Goal: Task Accomplishment & Management: Use online tool/utility

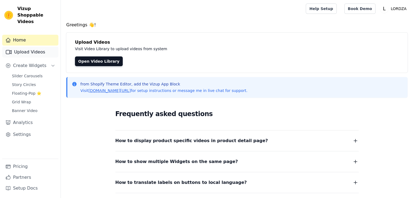
click at [36, 47] on link "Upload Videos" at bounding box center [30, 52] width 56 height 11
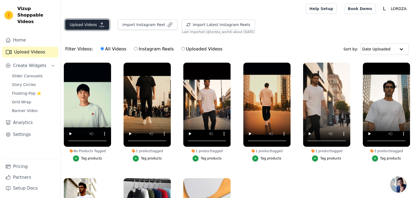
click at [91, 23] on button "Upload Videos" at bounding box center [87, 25] width 44 height 10
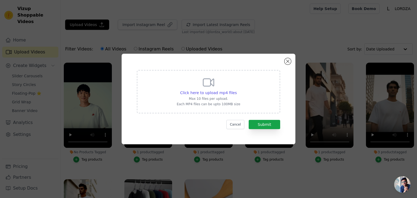
click at [175, 84] on div "Click here to upload mp4 files Max 10 files per upload. Each MP4 files can be u…" at bounding box center [208, 91] width 143 height 43
click at [236, 90] on input "Click here to upload mp4 files Max 10 files per upload. Each MP4 files can be u…" at bounding box center [236, 90] width 0 height 0
type input "C:\fakepath\Your paragraph text (10).mp4"
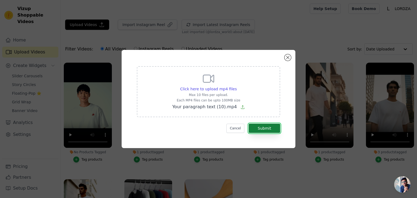
click at [255, 125] on button "Submit" at bounding box center [263, 128] width 31 height 9
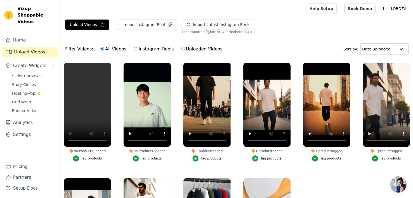
click at [91, 155] on button "Tag products" at bounding box center [87, 158] width 29 height 6
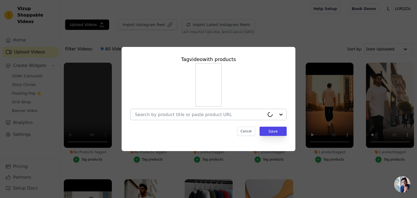
click at [184, 116] on input "No Products Tagged Tag video with products Cancel Save Tag products" at bounding box center [200, 114] width 130 height 5
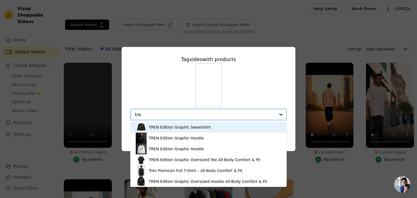
type input "tren"
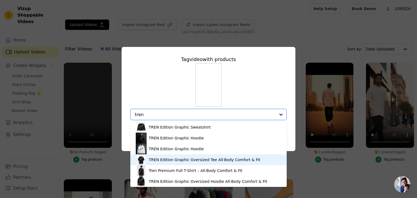
click at [176, 159] on div "TREN Edition Graphic Oversized Tee All-Body Comfort & Fit" at bounding box center [204, 159] width 111 height 5
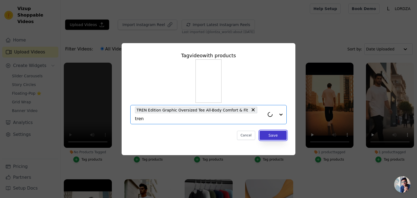
click at [272, 131] on button "Save" at bounding box center [272, 135] width 27 height 9
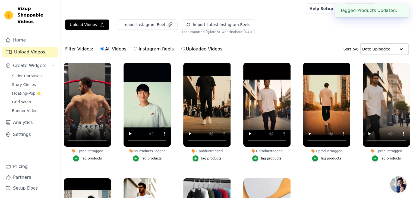
click at [54, 154] on div "Home Upload Videos Create Widgets Slider Carousels Story Circles Floating-Pop ⭐…" at bounding box center [30, 97] width 56 height 124
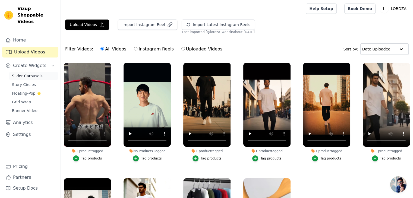
click at [27, 73] on span "Slider Carousels" at bounding box center [27, 75] width 31 height 5
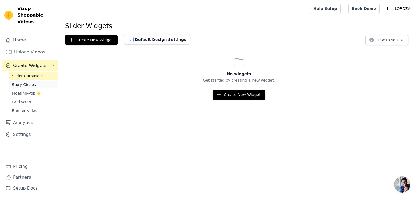
click at [23, 82] on span "Story Circles" at bounding box center [24, 84] width 24 height 5
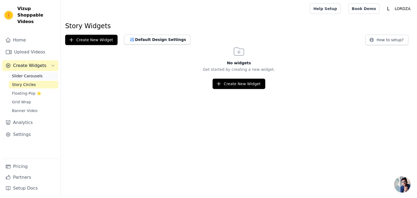
click at [26, 73] on span "Slider Carousels" at bounding box center [27, 75] width 31 height 5
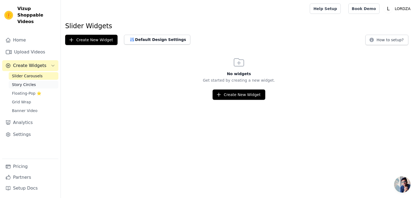
click at [24, 82] on span "Story Circles" at bounding box center [24, 84] width 24 height 5
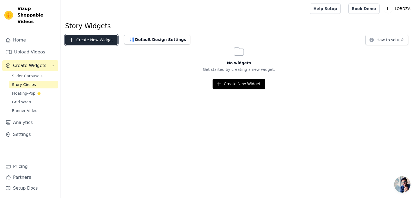
click at [88, 41] on button "Create New Widget" at bounding box center [91, 40] width 52 height 10
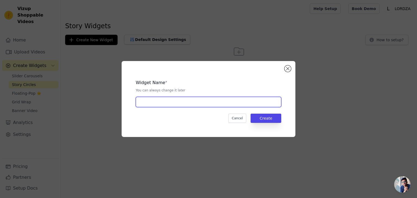
click at [166, 101] on input "text" at bounding box center [208, 102] width 145 height 10
type input "Lordza"
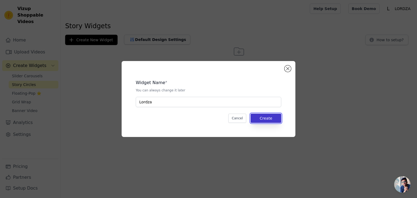
click at [262, 121] on button "Create" at bounding box center [265, 118] width 31 height 9
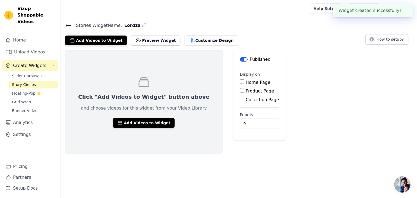
click at [240, 98] on input "Collection Page" at bounding box center [242, 99] width 4 height 4
checkbox input "true"
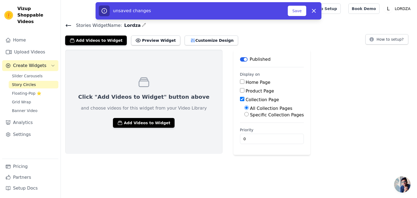
click at [244, 114] on input "Specific Collection Pages" at bounding box center [246, 114] width 4 height 4
radio input "true"
click at [244, 124] on button "Select Collection Pages" at bounding box center [269, 127] width 51 height 9
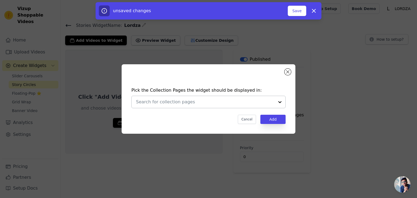
click at [205, 104] on input "text" at bounding box center [205, 102] width 138 height 7
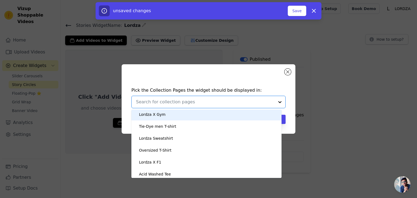
scroll to position [107, 0]
click at [172, 114] on div "Lordza X Gym" at bounding box center [206, 116] width 139 height 12
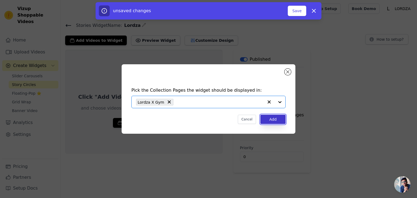
click at [271, 119] on button "Add" at bounding box center [272, 119] width 25 height 9
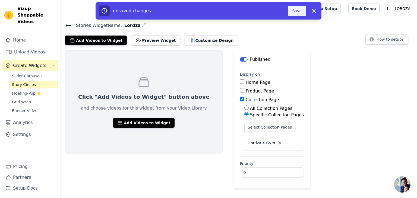
click at [296, 11] on button "Save" at bounding box center [296, 11] width 18 height 10
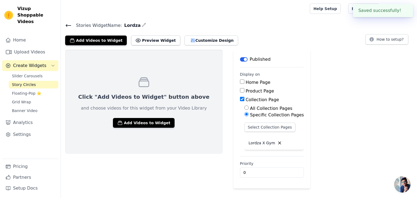
click at [142, 24] on icon "button" at bounding box center [144, 25] width 4 height 4
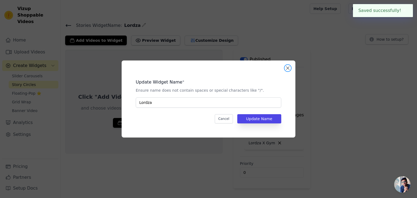
click at [289, 69] on button "Close modal" at bounding box center [287, 68] width 7 height 7
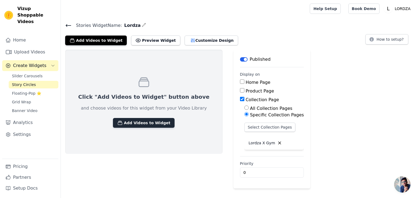
click at [123, 125] on button "Add Videos to Widget" at bounding box center [144, 123] width 62 height 10
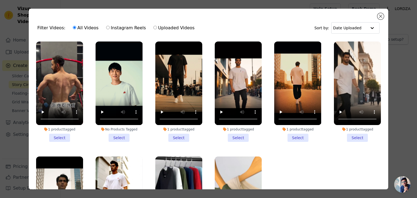
click at [64, 137] on li "1 product tagged Select" at bounding box center [59, 91] width 47 height 100
click at [0, 0] on input "1 product tagged Select" at bounding box center [0, 0] width 0 height 0
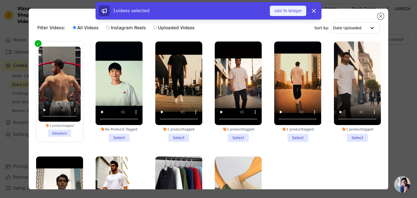
click at [288, 14] on button "Add To Widget" at bounding box center [288, 11] width 36 height 10
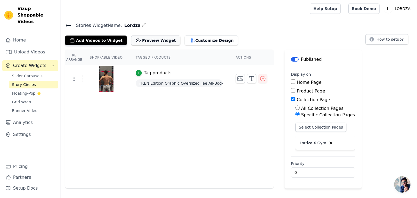
click at [134, 41] on button "Preview Widget" at bounding box center [155, 41] width 49 height 10
click at [142, 25] on icon "button" at bounding box center [144, 25] width 4 height 4
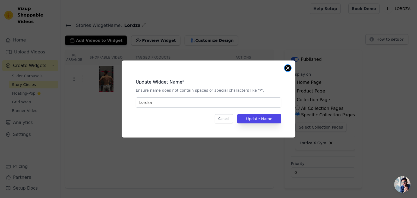
click at [286, 66] on button "Close modal" at bounding box center [287, 68] width 7 height 7
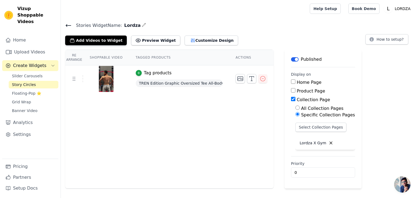
click at [37, 81] on link "Story Circles" at bounding box center [34, 85] width 50 height 8
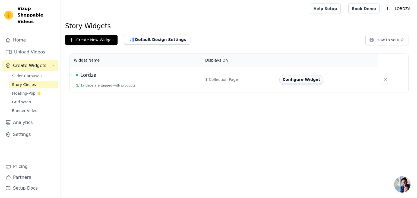
click at [287, 79] on button "Configure Widget" at bounding box center [301, 79] width 44 height 9
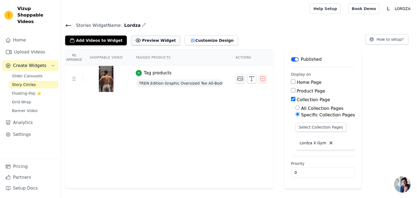
click at [135, 36] on button "Preview Widget" at bounding box center [155, 41] width 49 height 10
click at [25, 108] on span "Banner Video" at bounding box center [24, 110] width 25 height 5
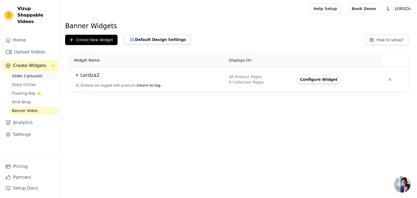
click at [47, 72] on link "Slider Carousels" at bounding box center [34, 76] width 50 height 8
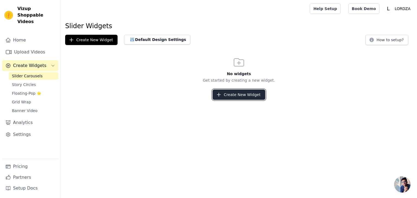
click at [236, 91] on button "Create New Widget" at bounding box center [238, 94] width 52 height 10
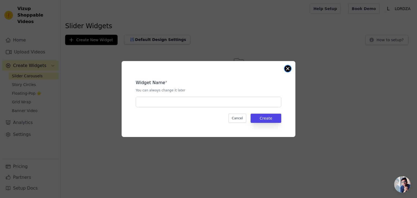
click at [289, 69] on button "Close modal" at bounding box center [287, 68] width 7 height 7
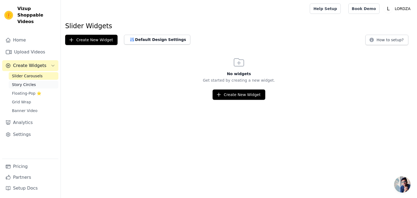
click at [22, 81] on link "Story Circles" at bounding box center [34, 85] width 50 height 8
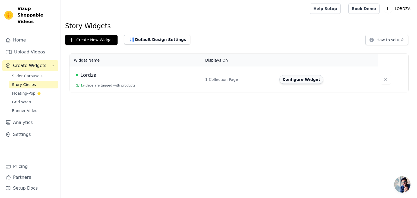
click at [296, 80] on button "Configure Widget" at bounding box center [301, 79] width 44 height 9
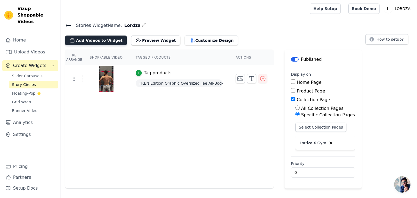
click at [112, 39] on button "Add Videos to Widget" at bounding box center [96, 41] width 62 height 10
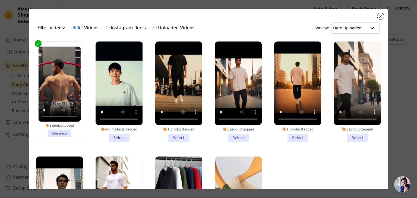
click at [153, 27] on input "Uploaded Videos" at bounding box center [155, 28] width 4 height 4
radio input "true"
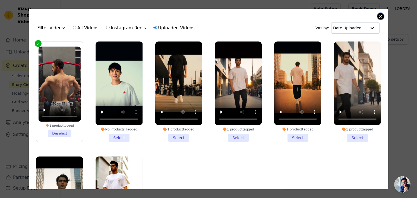
click at [382, 15] on button "Close modal" at bounding box center [380, 16] width 7 height 7
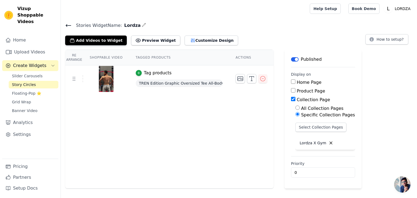
click at [291, 90] on input "Product Page" at bounding box center [293, 90] width 4 height 4
checkbox input "true"
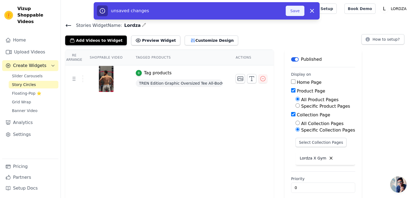
click at [291, 10] on button "Save" at bounding box center [294, 11] width 18 height 10
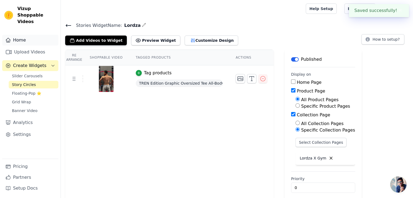
click at [25, 35] on link "Home" at bounding box center [30, 40] width 56 height 11
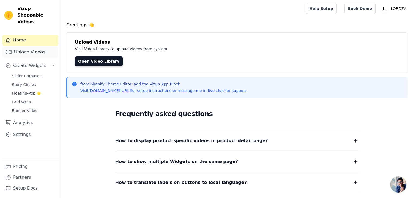
click at [31, 47] on link "Upload Videos" at bounding box center [30, 52] width 56 height 11
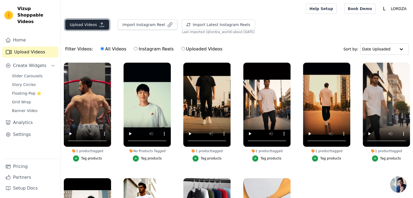
click at [99, 26] on icon "button" at bounding box center [101, 24] width 5 height 5
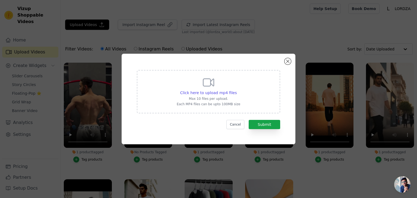
click at [176, 82] on div "Click here to upload mp4 files Max 10 files per upload. Each MP4 files can be u…" at bounding box center [208, 91] width 143 height 43
click at [236, 90] on input "Click here to upload mp4 files Max 10 files per upload. Each MP4 files can be u…" at bounding box center [236, 90] width 0 height 0
type input "C:\fakepath\Your paragraph text (8).mp4"
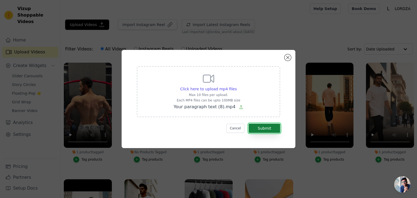
click at [251, 125] on button "Submit" at bounding box center [263, 128] width 31 height 9
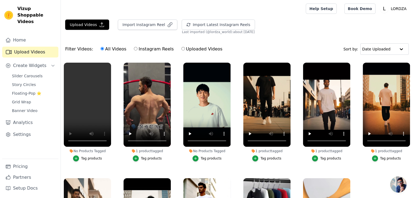
click at [85, 156] on div "Tag products" at bounding box center [91, 158] width 21 height 4
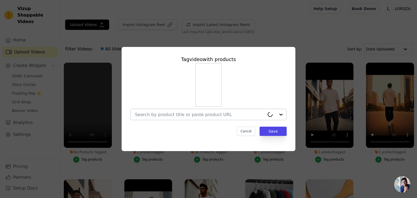
click at [202, 114] on input "No Products Tagged Tag video with products Cancel Save Tag products" at bounding box center [200, 114] width 130 height 5
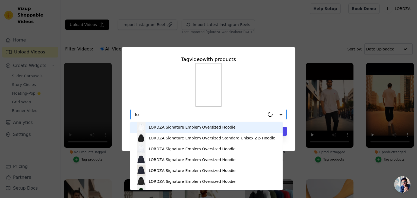
type input "l"
type input "tren"
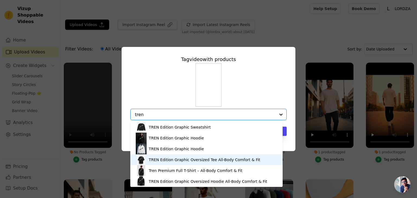
click at [175, 162] on div "TREN Edition Graphic Oversized Tee All-Body Comfort & Fit" at bounding box center [206, 159] width 141 height 11
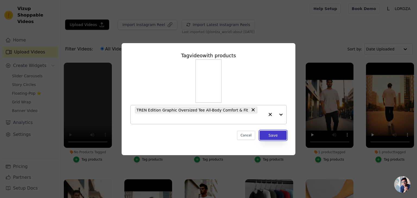
click at [272, 132] on button "Save" at bounding box center [272, 135] width 27 height 9
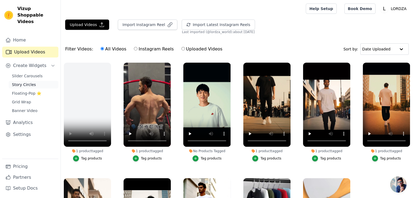
click at [24, 82] on span "Story Circles" at bounding box center [24, 84] width 24 height 5
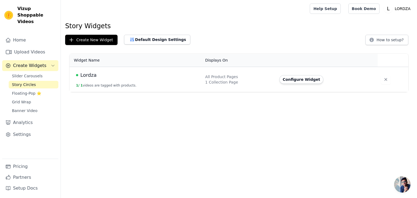
click at [284, 81] on button "Configure Widget" at bounding box center [301, 79] width 44 height 9
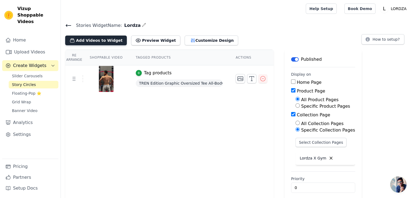
click at [101, 40] on button "Add Videos to Widget" at bounding box center [96, 41] width 62 height 10
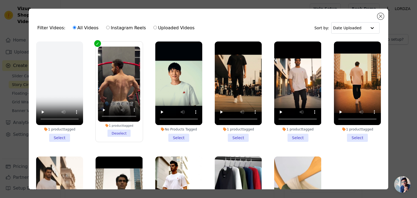
click at [63, 135] on li "1 product tagged Select" at bounding box center [59, 91] width 47 height 100
click at [0, 0] on input "1 product tagged Select" at bounding box center [0, 0] width 0 height 0
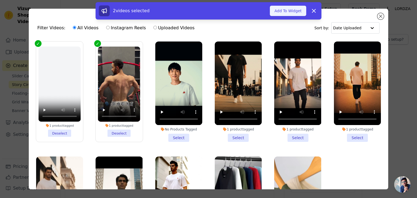
click at [284, 9] on button "Add To Widget" at bounding box center [288, 11] width 36 height 10
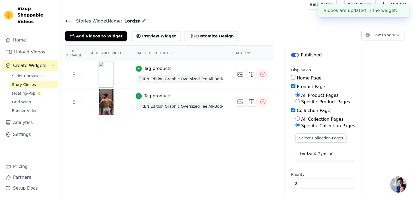
scroll to position [5, 0]
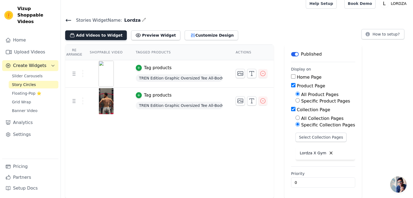
click at [92, 33] on button "Add Videos to Widget" at bounding box center [96, 35] width 62 height 10
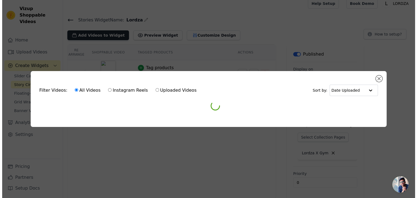
scroll to position [0, 0]
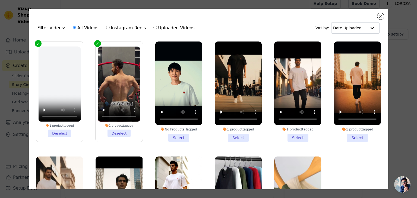
click at [169, 29] on label "Uploaded Videos" at bounding box center [173, 27] width 41 height 7
click at [157, 29] on input "Uploaded Videos" at bounding box center [155, 28] width 4 height 4
radio input "true"
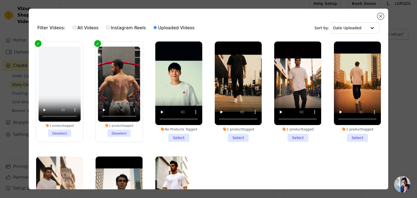
click at [51, 31] on div "Filter Videos: All Videos Instagram Reels Uploaded Videos" at bounding box center [117, 28] width 160 height 12
click at [383, 15] on button "Close modal" at bounding box center [380, 16] width 7 height 7
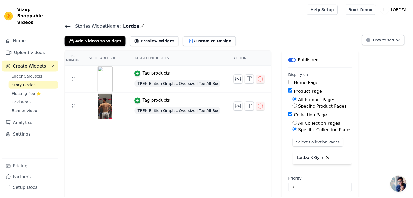
scroll to position [5, 0]
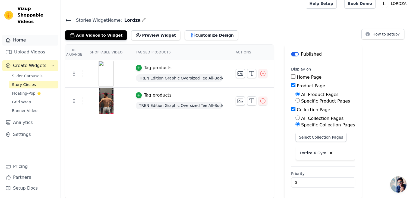
click at [35, 35] on link "Home" at bounding box center [30, 40] width 56 height 11
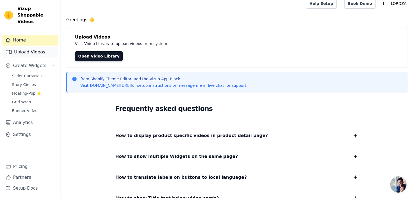
click at [41, 47] on link "Upload Videos" at bounding box center [30, 52] width 56 height 11
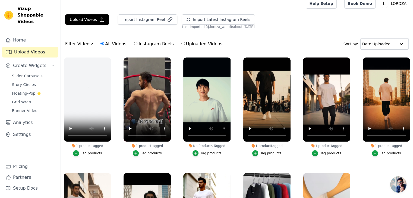
click at [78, 25] on div "Upload Videos Import Instagram Reel Import Latest Instagram Reels Import Latest…" at bounding box center [237, 21] width 352 height 15
click at [79, 21] on button "Upload Videos" at bounding box center [87, 19] width 44 height 10
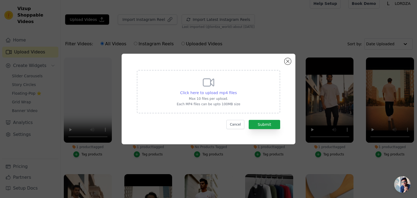
click at [197, 94] on span "Click here to upload mp4 files" at bounding box center [208, 93] width 57 height 4
click at [236, 90] on input "Click here to upload mp4 files Max 10 files per upload. Each MP4 files can be u…" at bounding box center [236, 90] width 0 height 0
type input "C:\fakepath\Your paragraph text (9).mp4"
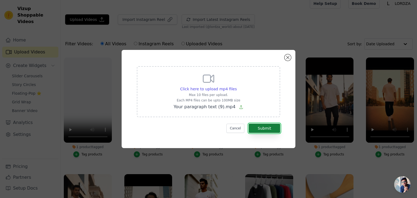
click at [253, 132] on button "Submit" at bounding box center [263, 128] width 31 height 9
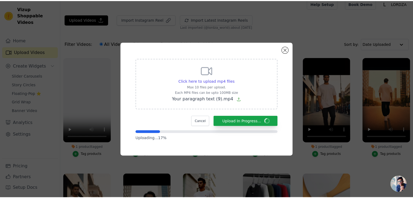
scroll to position [5, 0]
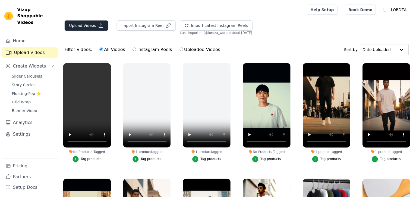
scroll to position [5, 0]
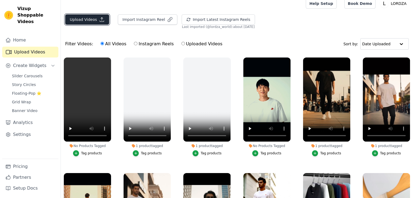
click at [96, 19] on button "Upload Videos" at bounding box center [87, 19] width 44 height 10
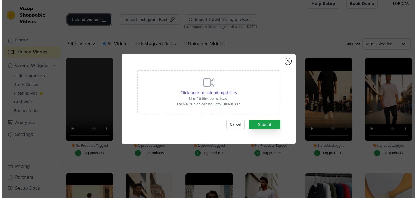
scroll to position [0, 0]
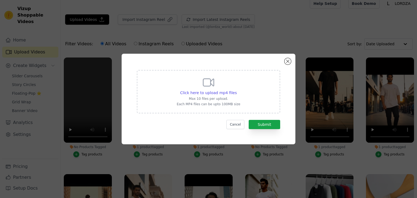
click at [175, 86] on div "Click here to upload mp4 files Max 10 files per upload. Each MP4 files can be u…" at bounding box center [208, 91] width 143 height 43
click at [236, 90] on input "Click here to upload mp4 files Max 10 files per upload. Each MP4 files can be u…" at bounding box center [236, 90] width 0 height 0
type input "C:\fakepath\Your paragraph text (7).mp4"
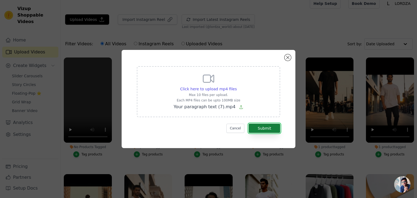
click at [272, 128] on button "Submit" at bounding box center [263, 128] width 31 height 9
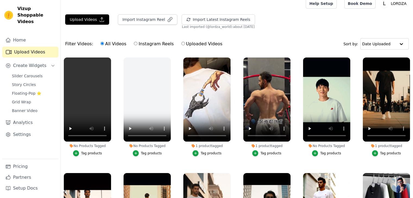
scroll to position [5, 0]
click at [139, 152] on div "button" at bounding box center [136, 153] width 6 height 6
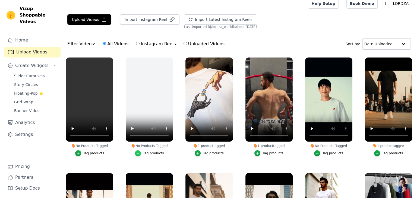
scroll to position [0, 0]
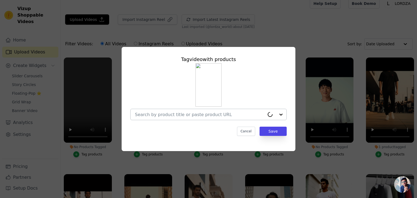
click at [209, 112] on input "No Products Tagged Tag video with products Cancel Save Tag products" at bounding box center [200, 114] width 130 height 5
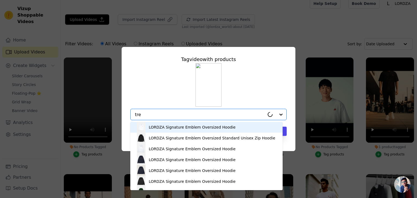
type input "tren"
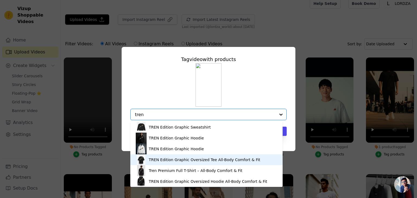
click at [164, 161] on div "TREN Edition Graphic Oversized Tee All-Body Comfort & Fit" at bounding box center [204, 159] width 111 height 5
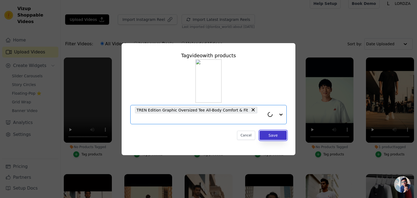
click at [277, 131] on button "Save" at bounding box center [272, 135] width 27 height 9
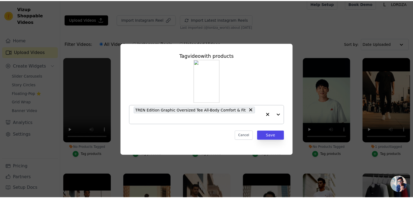
scroll to position [5, 0]
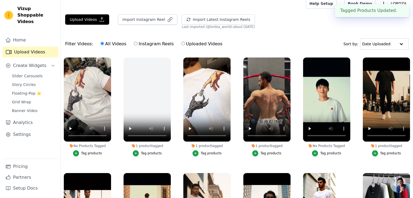
click at [91, 151] on div "Tag products" at bounding box center [91, 153] width 21 height 4
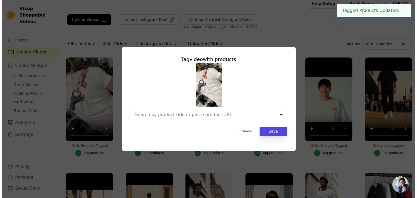
scroll to position [0, 0]
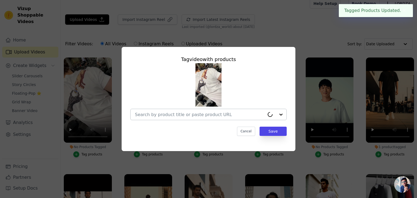
click at [179, 114] on input "No Products Tagged Tag video with products Cancel Save Tag products" at bounding box center [200, 114] width 130 height 5
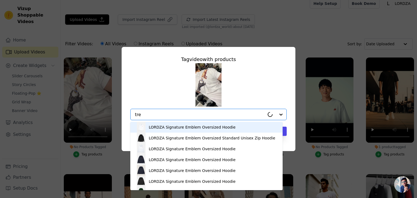
type input "tren"
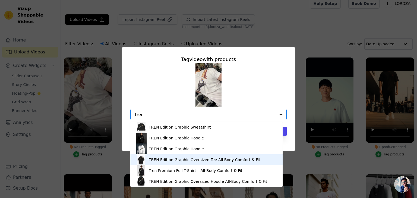
click at [170, 163] on div "TREN Edition Graphic Oversized Tee All-Body Comfort & Fit" at bounding box center [206, 159] width 141 height 11
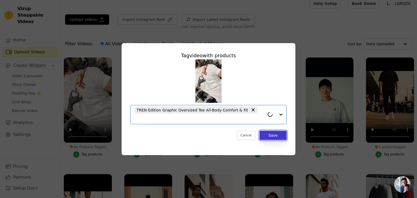
click at [273, 131] on button "Save" at bounding box center [272, 135] width 27 height 9
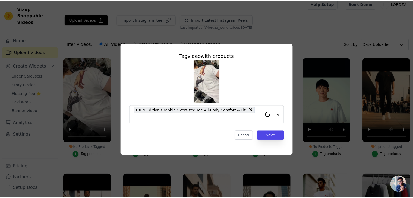
scroll to position [5, 0]
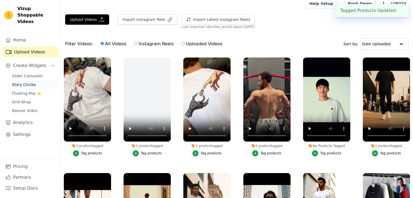
click at [21, 81] on link "Story Circles" at bounding box center [34, 85] width 50 height 8
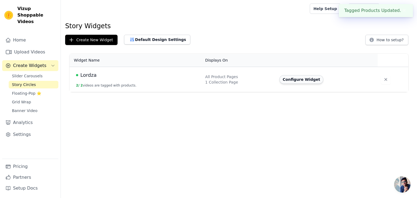
click at [303, 77] on button "Configure Widget" at bounding box center [301, 79] width 44 height 9
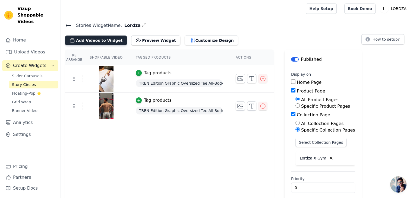
click at [98, 40] on button "Add Videos to Widget" at bounding box center [96, 41] width 62 height 10
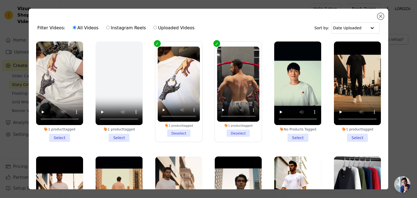
click at [60, 132] on li "1 product tagged Select" at bounding box center [59, 91] width 47 height 100
click at [0, 0] on input "1 product tagged Select" at bounding box center [0, 0] width 0 height 0
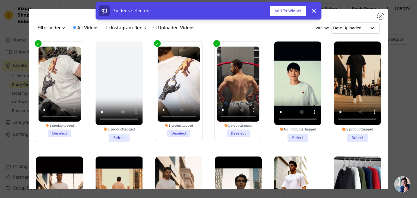
click at [109, 128] on div "1 product tagged" at bounding box center [118, 129] width 47 height 4
click at [111, 133] on li "1 product tagged Select" at bounding box center [118, 91] width 47 height 100
click at [0, 0] on input "1 product tagged Select" at bounding box center [0, 0] width 0 height 0
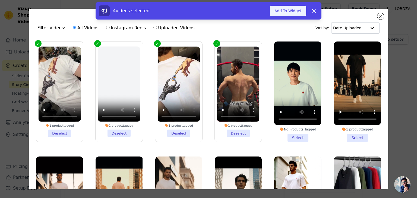
click at [285, 12] on button "Add To Widget" at bounding box center [288, 11] width 36 height 10
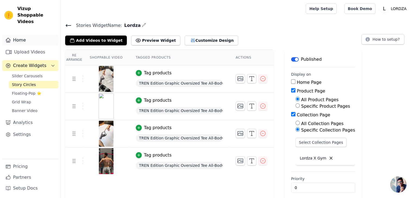
click at [25, 35] on link "Home" at bounding box center [30, 40] width 56 height 11
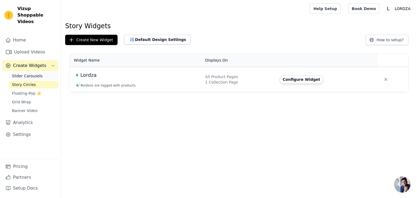
click at [28, 73] on span "Slider Carousels" at bounding box center [27, 75] width 31 height 5
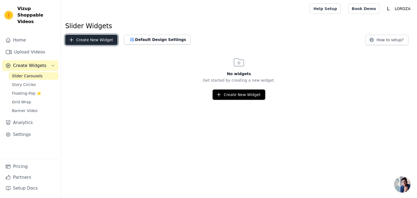
click at [100, 41] on button "Create New Widget" at bounding box center [91, 40] width 52 height 10
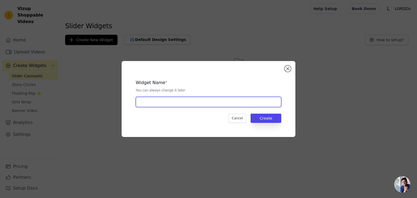
click at [179, 100] on input "text" at bounding box center [208, 102] width 145 height 10
type input "Lordza"
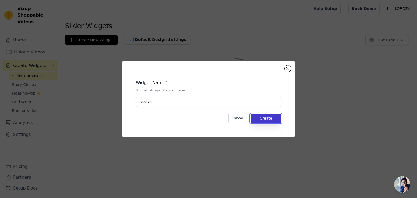
click at [258, 117] on button "Create" at bounding box center [265, 118] width 31 height 9
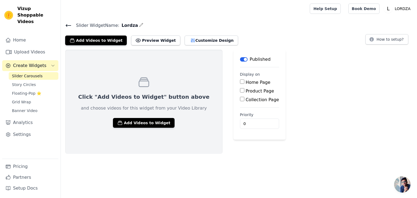
click at [240, 82] on input "Home Page" at bounding box center [242, 81] width 4 height 4
checkbox input "true"
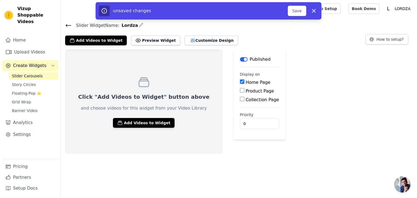
click at [240, 90] on input "Product Page" at bounding box center [242, 90] width 4 height 4
checkbox input "true"
click at [240, 114] on input "Collection Page" at bounding box center [242, 114] width 4 height 4
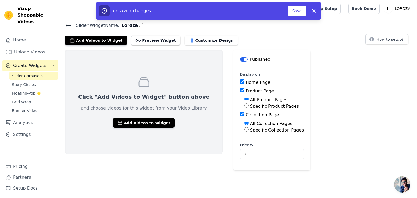
click at [240, 113] on input "Collection Page" at bounding box center [242, 114] width 4 height 4
checkbox input "false"
click at [240, 92] on input "Product Page" at bounding box center [242, 90] width 4 height 4
checkbox input "false"
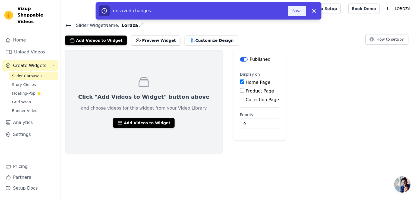
click at [295, 10] on button "Save" at bounding box center [296, 11] width 18 height 10
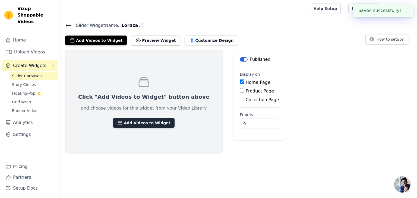
click at [143, 120] on button "Add Videos to Widget" at bounding box center [144, 123] width 62 height 10
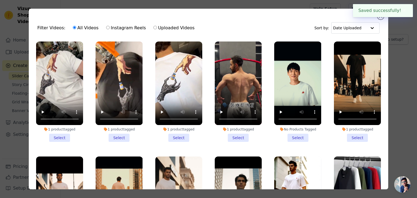
click at [57, 136] on li "1 product tagged Select" at bounding box center [59, 91] width 47 height 100
click at [0, 0] on input "1 product tagged Select" at bounding box center [0, 0] width 0 height 0
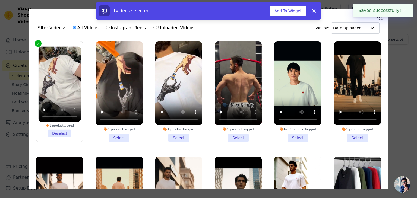
click at [113, 134] on li "1 product tagged Select" at bounding box center [118, 91] width 47 height 100
click at [0, 0] on input "1 product tagged Select" at bounding box center [0, 0] width 0 height 0
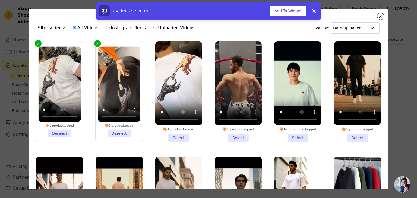
click at [185, 132] on li "1 product tagged Select" at bounding box center [178, 91] width 47 height 100
click at [0, 0] on input "1 product tagged Select" at bounding box center [0, 0] width 0 height 0
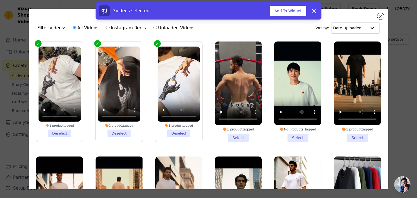
click at [222, 130] on li "1 product tagged Select" at bounding box center [238, 91] width 47 height 100
click at [0, 0] on input "1 product tagged Select" at bounding box center [0, 0] width 0 height 0
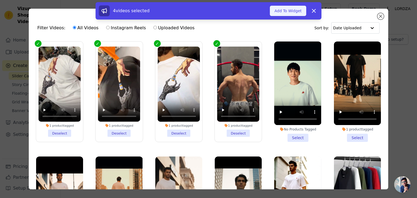
click at [289, 14] on button "Add To Widget" at bounding box center [288, 11] width 36 height 10
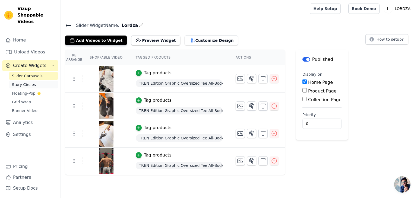
click at [25, 82] on span "Story Circles" at bounding box center [24, 84] width 24 height 5
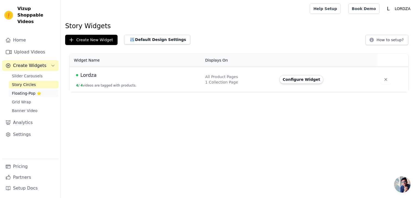
click at [19, 91] on span "Floating-Pop ⭐" at bounding box center [26, 93] width 29 height 5
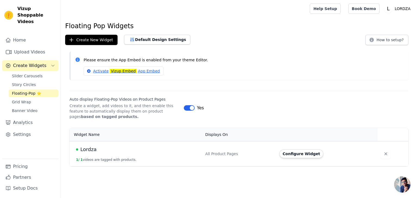
click at [278, 152] on td "Configure Widget" at bounding box center [326, 153] width 101 height 25
click at [282, 152] on button "Configure Widget" at bounding box center [301, 153] width 44 height 9
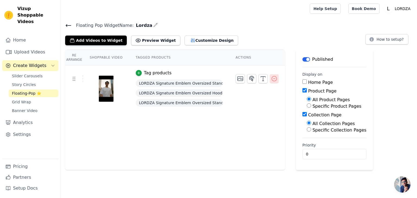
click at [271, 76] on icon "button" at bounding box center [274, 78] width 7 height 7
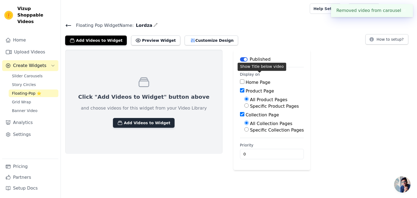
click at [130, 119] on button "Add Videos to Widget" at bounding box center [144, 123] width 62 height 10
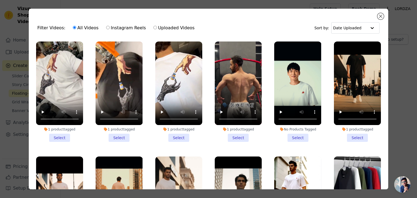
click at [234, 136] on li "1 product tagged Select" at bounding box center [238, 91] width 47 height 100
click at [0, 0] on input "1 product tagged Select" at bounding box center [0, 0] width 0 height 0
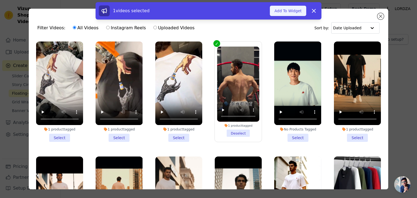
click at [280, 15] on button "Add To Widget" at bounding box center [288, 11] width 36 height 10
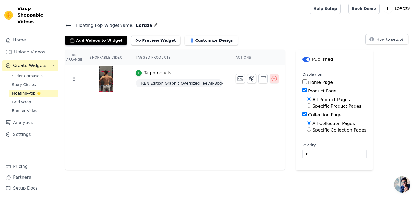
click at [271, 78] on icon "button" at bounding box center [274, 78] width 7 height 7
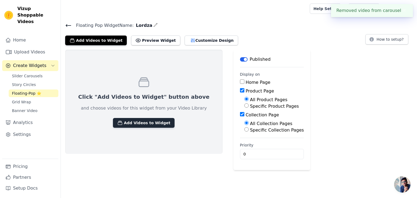
click at [123, 121] on button "Add Videos to Widget" at bounding box center [144, 123] width 62 height 10
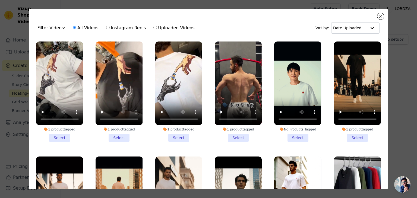
click at [112, 135] on li "1 product tagged Select" at bounding box center [118, 91] width 47 height 100
click at [0, 0] on input "1 product tagged Select" at bounding box center [0, 0] width 0 height 0
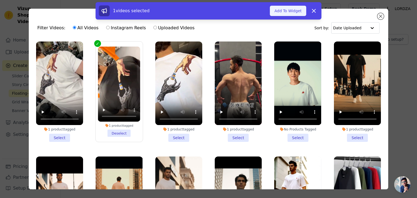
click at [276, 15] on button "Add To Widget" at bounding box center [288, 11] width 36 height 10
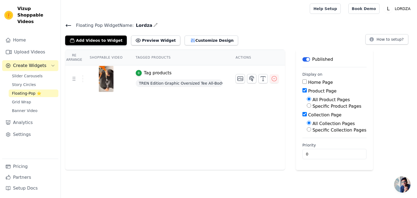
click at [306, 129] on input "Specific Collection Pages" at bounding box center [308, 129] width 4 height 4
radio input "true"
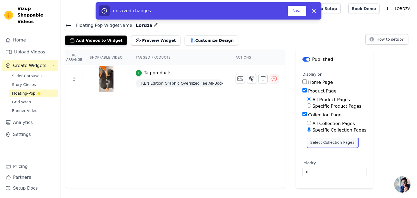
click at [308, 139] on button "Select Collection Pages" at bounding box center [331, 142] width 51 height 9
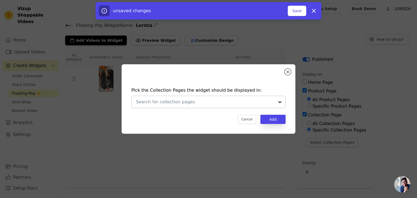
click at [230, 100] on input "text" at bounding box center [205, 102] width 138 height 7
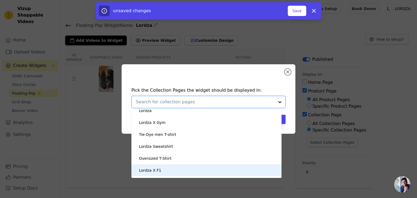
scroll to position [92, 0]
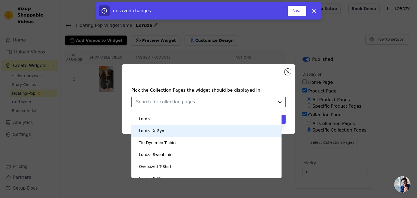
click at [157, 132] on div "Lordza X Gym" at bounding box center [152, 131] width 27 height 12
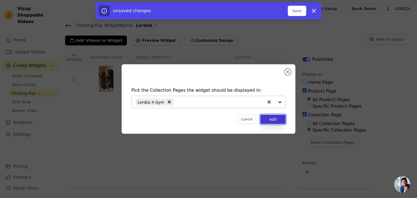
click at [268, 121] on button "Add" at bounding box center [272, 119] width 25 height 9
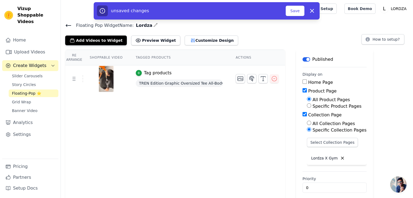
click at [306, 106] on input "Specific Product Pages" at bounding box center [308, 105] width 4 height 4
radio input "true"
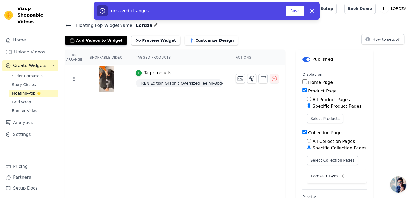
click at [307, 99] on div "All Product Pages" at bounding box center [336, 100] width 60 height 7
click at [306, 98] on input "All Product Pages" at bounding box center [308, 99] width 4 height 4
radio input "true"
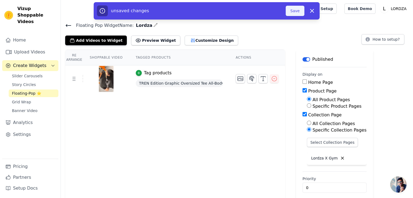
click at [299, 10] on button "Save" at bounding box center [294, 11] width 18 height 10
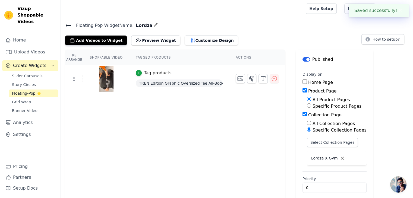
click at [302, 89] on input "Product Page" at bounding box center [304, 90] width 4 height 4
checkbox input "false"
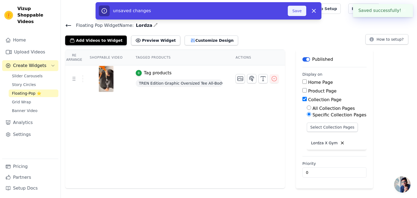
click at [295, 12] on button "Save" at bounding box center [296, 11] width 18 height 10
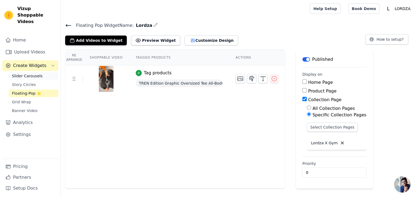
click at [27, 73] on span "Slider Carousels" at bounding box center [27, 75] width 31 height 5
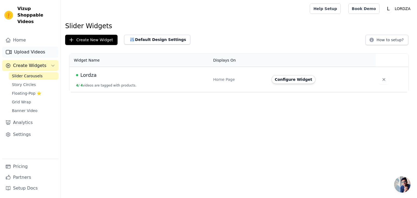
click at [33, 47] on link "Upload Videos" at bounding box center [30, 52] width 56 height 11
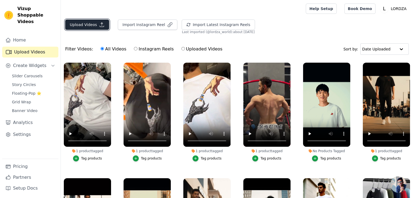
click at [93, 24] on button "Upload Videos" at bounding box center [87, 25] width 44 height 10
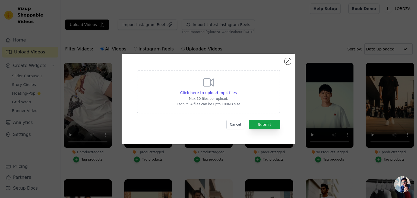
click at [182, 81] on div "Click here to upload mp4 files Max 10 files per upload. Each MP4 files can be u…" at bounding box center [208, 91] width 63 height 30
click at [236, 90] on input "Click here to upload mp4 files Max 10 files per upload. Each MP4 files can be u…" at bounding box center [236, 90] width 0 height 0
type input "C:\fakepath\WhatsApp Video 2025-09-13 at 21.05.08_3b51b8dd.mp4"
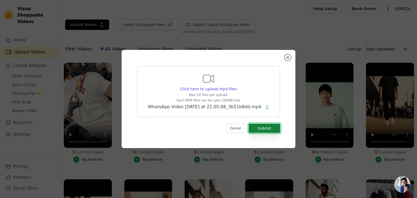
click at [273, 127] on button "Submit" at bounding box center [263, 128] width 31 height 9
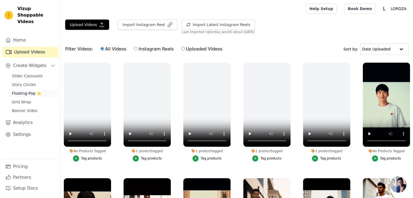
click at [23, 91] on span "Floating-Pop ⭐" at bounding box center [26, 93] width 29 height 5
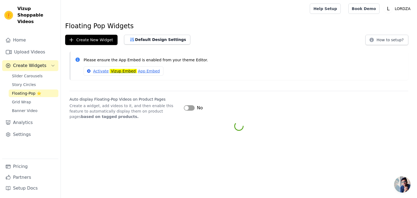
click at [189, 107] on button "Label" at bounding box center [189, 107] width 11 height 5
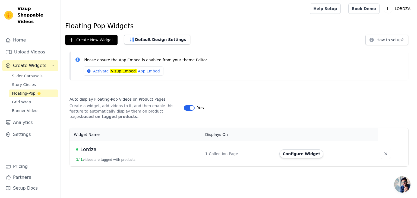
click at [228, 83] on div "Please ensure the App Embed is enabled from your theme Editor. Activate Vizup E…" at bounding box center [239, 68] width 356 height 33
click at [293, 153] on button "Configure Widget" at bounding box center [301, 153] width 44 height 9
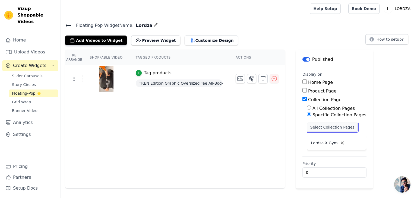
click at [315, 129] on button "Select Collection Pages" at bounding box center [331, 127] width 51 height 9
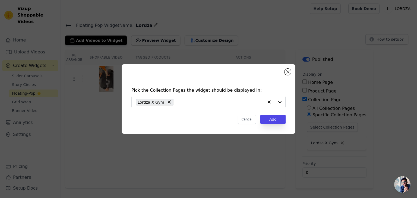
click at [287, 75] on div "Pick the Collection Pages the widget should be displayed in: Lordza X Gym Cance…" at bounding box center [209, 98] width 174 height 69
click at [288, 72] on button "Close modal" at bounding box center [287, 72] width 7 height 7
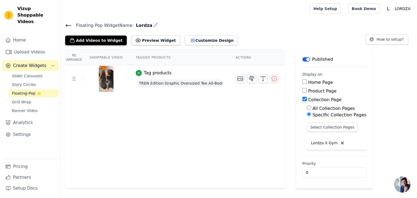
click at [302, 90] on input "Product Page" at bounding box center [304, 90] width 4 height 4
checkbox input "true"
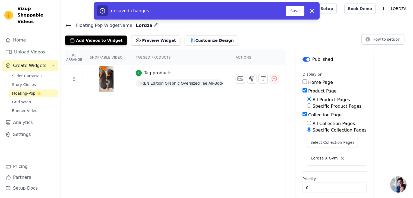
click at [306, 106] on input "Specific Product Pages" at bounding box center [308, 105] width 4 height 4
radio input "true"
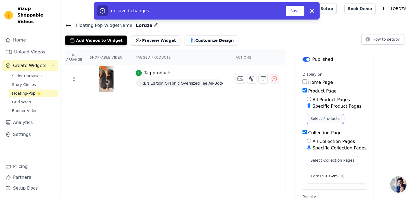
click at [309, 117] on button "Select Products" at bounding box center [324, 118] width 36 height 9
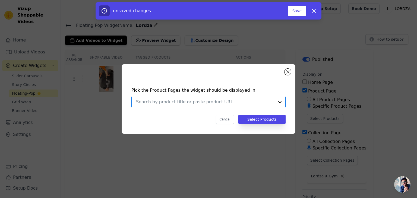
click at [213, 105] on input "text" at bounding box center [205, 102] width 138 height 7
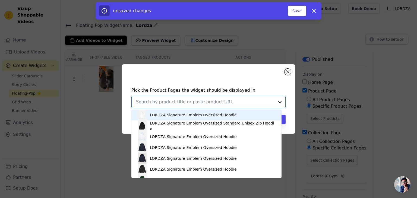
type input "p"
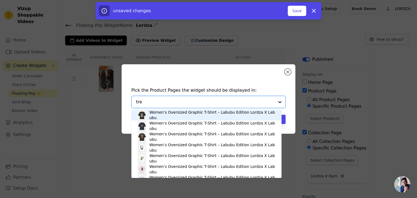
type input "tren"
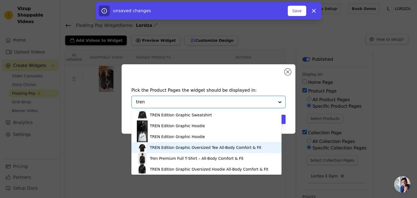
click at [163, 149] on div "TREN Edition Graphic Oversized Tee All-Body Comfort & Fit" at bounding box center [205, 147] width 111 height 5
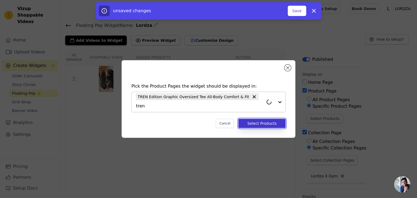
click at [250, 120] on button "Select Products" at bounding box center [261, 123] width 47 height 9
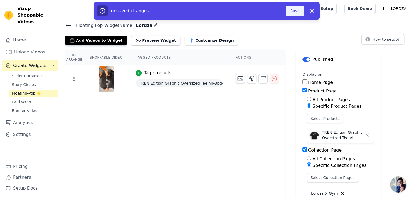
click at [294, 15] on button "Save" at bounding box center [294, 11] width 18 height 10
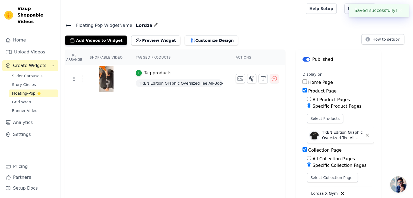
click at [66, 25] on icon at bounding box center [68, 25] width 5 height 2
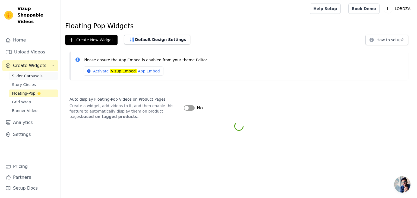
click at [22, 73] on span "Slider Carousels" at bounding box center [27, 75] width 31 height 5
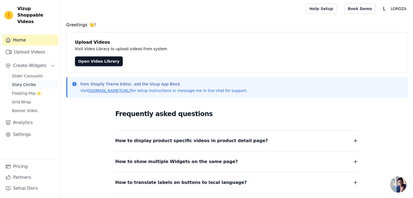
click at [23, 82] on span "Story Circles" at bounding box center [24, 84] width 24 height 5
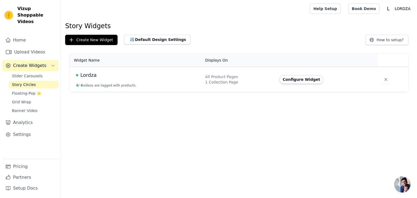
click at [295, 82] on button "Configure Widget" at bounding box center [301, 79] width 44 height 9
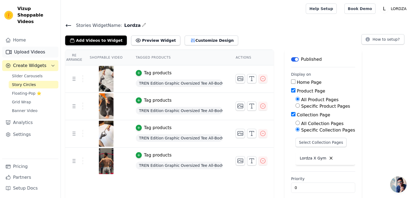
click at [33, 48] on link "Upload Videos" at bounding box center [30, 52] width 56 height 11
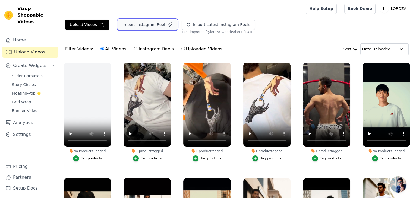
click at [135, 27] on button "Import Instagram Reel" at bounding box center [147, 25] width 59 height 10
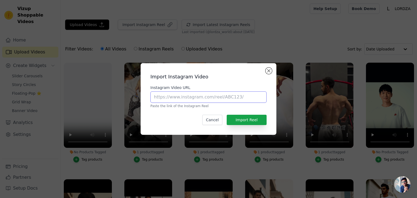
click at [200, 102] on input "Instagram Video URL" at bounding box center [208, 96] width 116 height 11
click at [270, 72] on button "Close modal" at bounding box center [268, 71] width 7 height 7
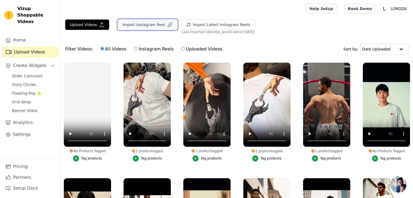
click at [128, 26] on button "Import Instagram Reel" at bounding box center [147, 25] width 59 height 10
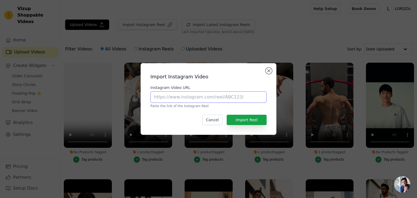
click at [189, 94] on input "Instagram Video URL" at bounding box center [208, 96] width 116 height 11
paste input "[URL][DOMAIN_NAME]"
type input "[URL][DOMAIN_NAME]"
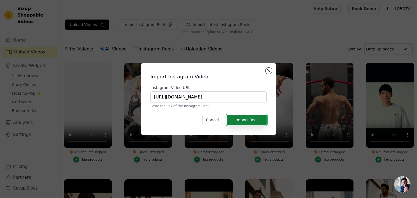
click at [234, 119] on button "Import Reel" at bounding box center [246, 120] width 40 height 10
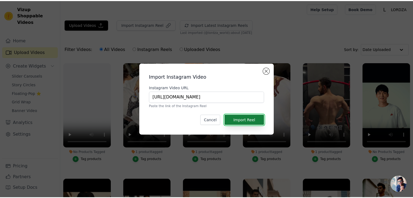
scroll to position [0, 0]
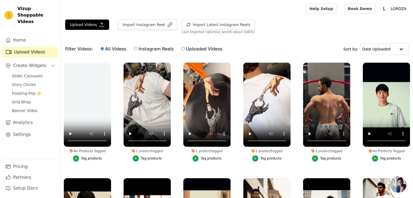
click at [134, 48] on input "Instagram Reels" at bounding box center [136, 49] width 4 height 4
radio input "true"
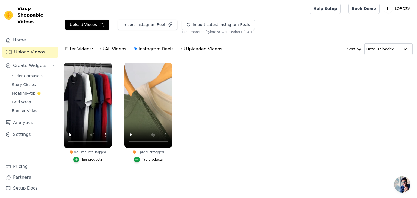
click at [100, 50] on label "All Videos" at bounding box center [113, 49] width 26 height 7
click at [100, 50] on input "All Videos" at bounding box center [102, 49] width 4 height 4
radio input "true"
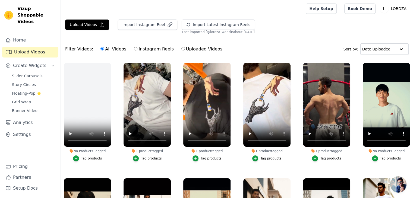
click at [134, 50] on input "Instagram Reels" at bounding box center [136, 49] width 4 height 4
radio input "true"
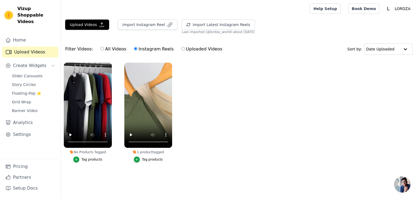
click at [100, 49] on input "All Videos" at bounding box center [102, 49] width 4 height 4
radio input "true"
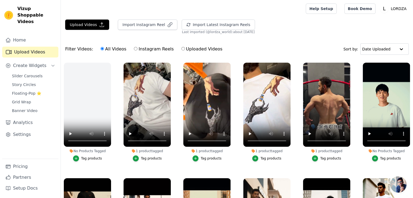
click at [134, 47] on input "Instagram Reels" at bounding box center [136, 49] width 4 height 4
radio input "true"
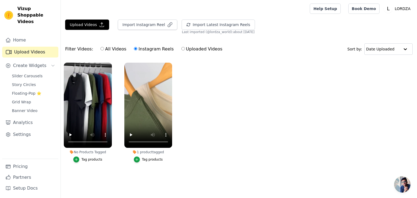
click at [100, 48] on input "All Videos" at bounding box center [102, 49] width 4 height 4
radio input "true"
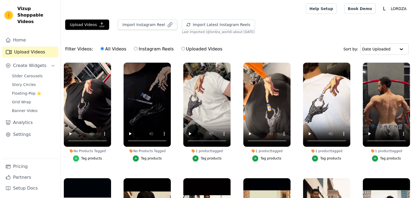
click at [75, 156] on icon "button" at bounding box center [76, 158] width 4 height 4
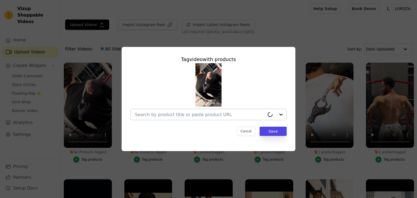
click at [171, 116] on input "No Products Tagged Tag video with products Cancel Save Tag products" at bounding box center [200, 114] width 130 height 5
click at [115, 80] on div "Tag video with products Cancel Save" at bounding box center [208, 99] width 399 height 122
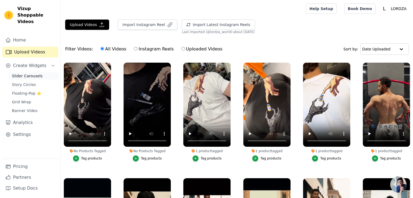
click at [28, 73] on span "Slider Carousels" at bounding box center [27, 75] width 31 height 5
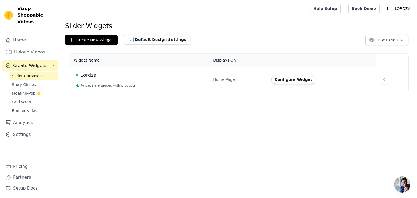
click at [87, 77] on span "Lordza" at bounding box center [88, 75] width 16 height 8
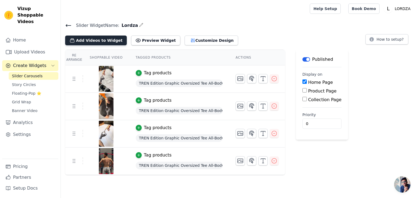
click at [87, 41] on button "Add Videos to Widget" at bounding box center [96, 41] width 62 height 10
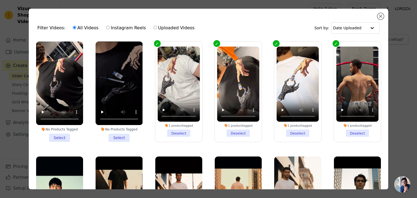
click at [61, 137] on li "No Products Tagged Select" at bounding box center [59, 91] width 47 height 100
click at [0, 0] on input "No Products Tagged Select" at bounding box center [0, 0] width 0 height 0
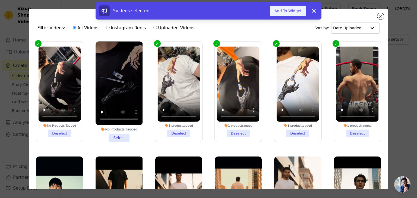
click at [279, 11] on button "Add To Widget" at bounding box center [288, 11] width 36 height 10
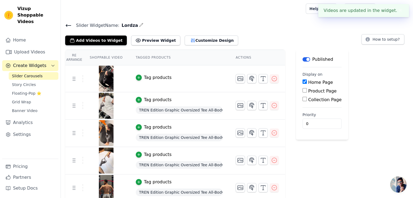
scroll to position [3, 0]
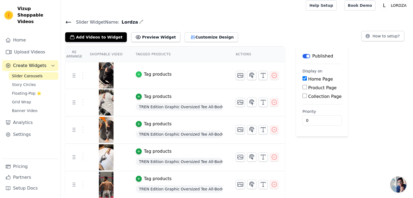
click at [137, 73] on icon "button" at bounding box center [139, 74] width 4 height 4
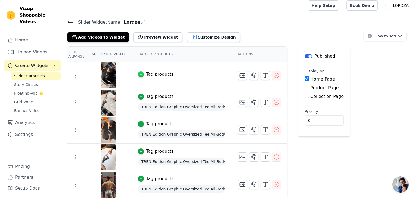
scroll to position [0, 0]
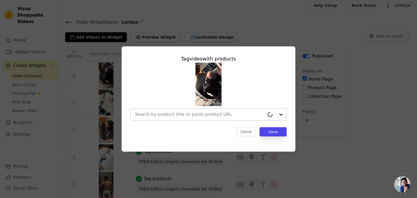
click at [187, 112] on input "text" at bounding box center [200, 114] width 130 height 7
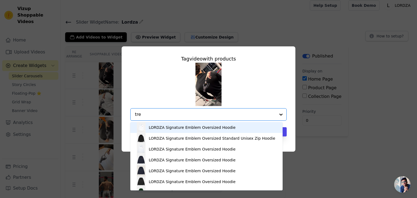
type input "tren"
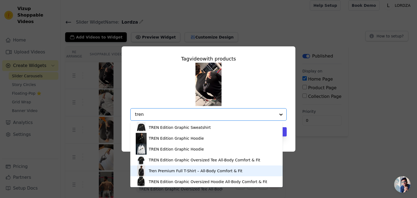
click at [144, 171] on img at bounding box center [141, 170] width 11 height 11
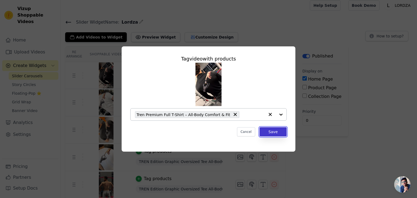
click at [264, 129] on button "Save" at bounding box center [272, 131] width 27 height 9
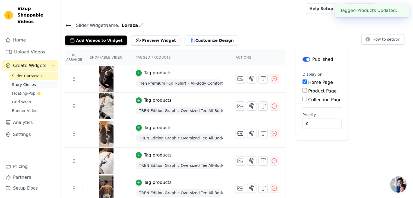
click at [26, 82] on span "Story Circles" at bounding box center [24, 84] width 24 height 5
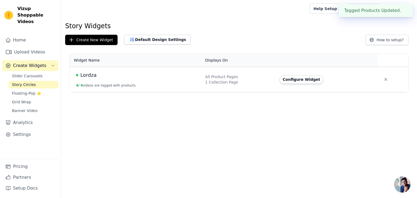
click at [81, 75] on span "Lordza" at bounding box center [88, 75] width 16 height 8
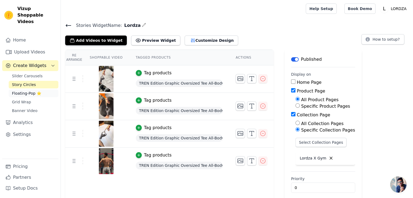
click at [27, 89] on link "Floating-Pop ⭐" at bounding box center [34, 93] width 50 height 8
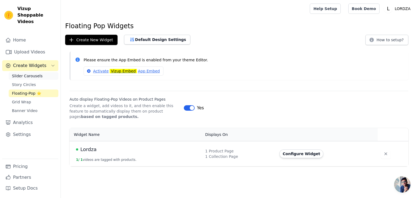
click at [29, 73] on span "Slider Carousels" at bounding box center [27, 75] width 31 height 5
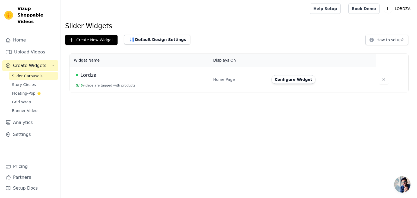
click at [83, 73] on span "Lordza" at bounding box center [88, 75] width 16 height 8
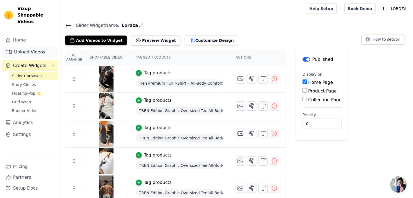
click at [31, 47] on link "Upload Videos" at bounding box center [30, 52] width 56 height 11
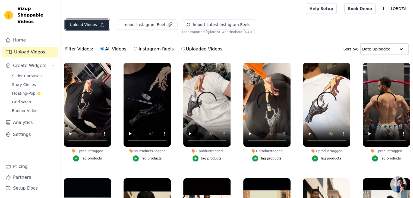
click at [102, 27] on icon "button" at bounding box center [101, 24] width 5 height 5
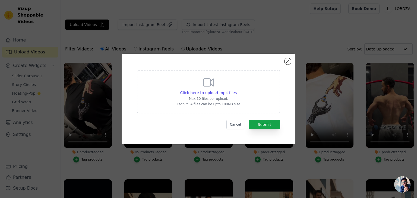
click at [169, 82] on div "Click here to upload mp4 files Max 10 files per upload. Each MP4 files can be u…" at bounding box center [208, 91] width 143 height 43
click at [236, 90] on input "Click here to upload mp4 files Max 10 files per upload. Each MP4 files can be u…" at bounding box center [236, 90] width 0 height 0
click at [285, 59] on div "Click here to upload mp4 files Max 10 files per upload. Each MP4 files can be u…" at bounding box center [209, 99] width 174 height 91
click at [155, 25] on div "Click here to upload mp4 files Max 10 files per upload. Each MP4 files can be u…" at bounding box center [208, 99] width 417 height 198
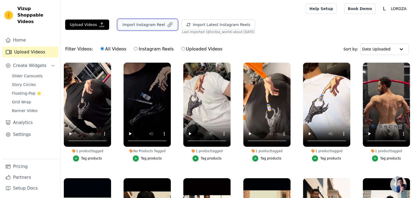
click at [147, 22] on button "Import Instagram Reel" at bounding box center [147, 25] width 59 height 10
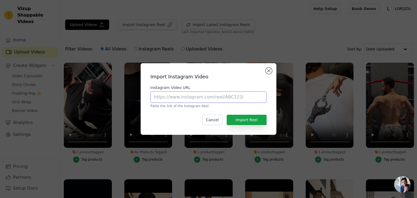
click at [184, 99] on input "Instagram Video URL" at bounding box center [208, 96] width 116 height 11
paste input "[URL][DOMAIN_NAME]"
type input "[URL][DOMAIN_NAME]"
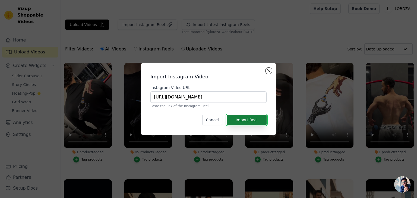
scroll to position [0, 0]
click at [244, 116] on button "Import Reel" at bounding box center [246, 120] width 40 height 10
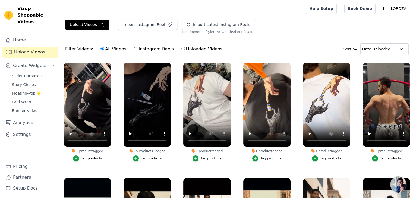
click at [136, 18] on main "Upload Videos Import Instagram Reel Import Latest Instagram Reels Import Latest…" at bounding box center [237, 135] width 352 height 236
click at [136, 20] on button "Import Instagram Reel" at bounding box center [147, 25] width 59 height 10
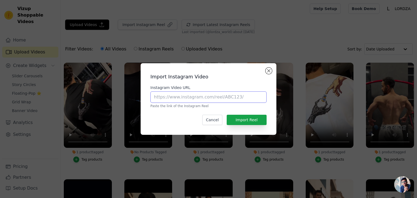
click at [201, 100] on input "Instagram Video URL" at bounding box center [208, 96] width 116 height 11
paste input "[URL][DOMAIN_NAME]"
type input "[URL][DOMAIN_NAME]"
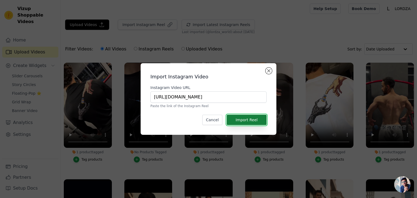
click at [238, 117] on button "Import Reel" at bounding box center [246, 120] width 40 height 10
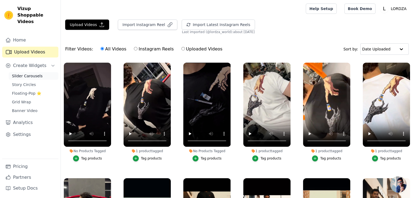
click at [25, 73] on span "Slider Carousels" at bounding box center [27, 75] width 31 height 5
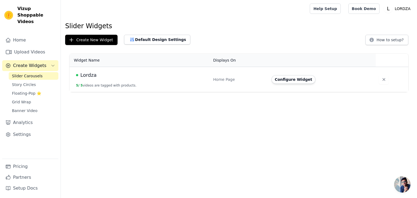
click at [92, 75] on span "Lordza" at bounding box center [88, 75] width 16 height 8
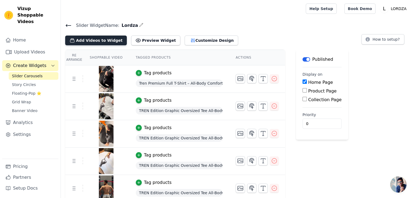
click at [105, 43] on button "Add Videos to Widget" at bounding box center [96, 41] width 62 height 10
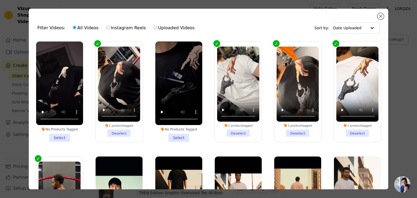
click at [61, 135] on li "No Products Tagged Select" at bounding box center [59, 91] width 47 height 100
click at [0, 0] on input "No Products Tagged Select" at bounding box center [0, 0] width 0 height 0
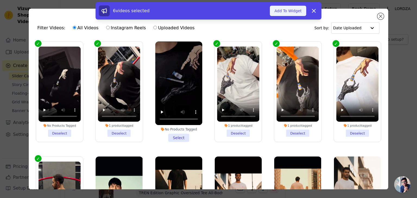
click at [286, 13] on button "Add To Widget" at bounding box center [288, 11] width 36 height 10
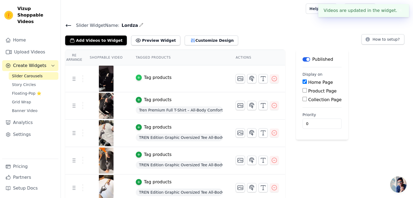
click at [137, 77] on icon "button" at bounding box center [139, 78] width 4 height 4
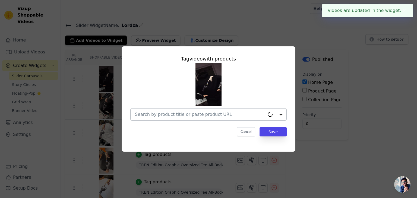
click at [196, 110] on div at bounding box center [200, 114] width 130 height 12
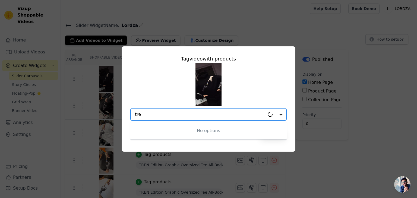
type input "tren"
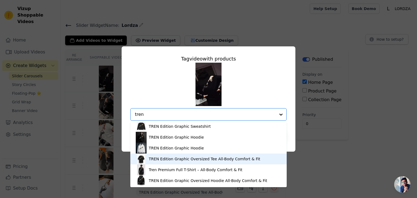
scroll to position [1, 0]
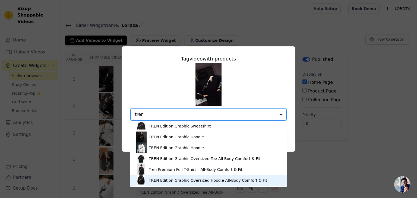
click at [179, 183] on div "TREN Edition Graphic Oversized Hoodie All-Body Comfort & Fit" at bounding box center [208, 180] width 145 height 11
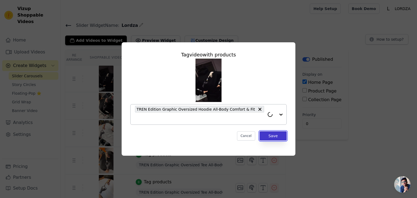
click at [272, 133] on button "Save" at bounding box center [272, 135] width 27 height 9
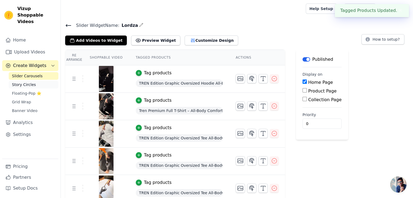
click at [32, 82] on span "Story Circles" at bounding box center [24, 84] width 24 height 5
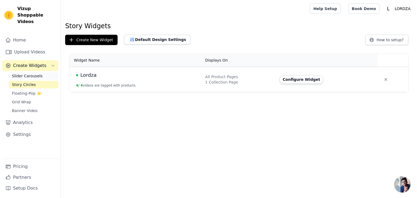
click at [27, 72] on link "Slider Carousels" at bounding box center [34, 76] width 50 height 8
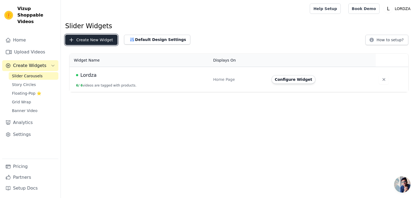
click at [93, 44] on button "Create New Widget" at bounding box center [91, 40] width 52 height 10
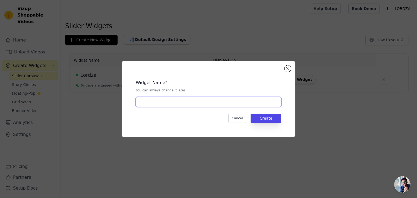
click at [187, 104] on input "text" at bounding box center [208, 102] width 145 height 10
click at [195, 104] on input "text" at bounding box center [208, 102] width 145 height 10
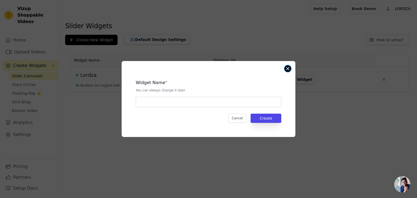
click at [289, 68] on button "Close modal" at bounding box center [287, 68] width 7 height 7
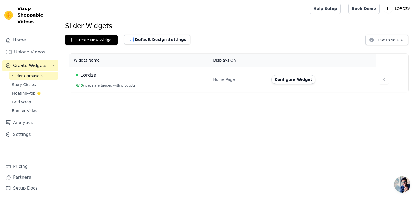
click at [143, 77] on div "Lordza" at bounding box center [141, 75] width 130 height 8
click at [86, 74] on span "Lordza" at bounding box center [88, 75] width 16 height 8
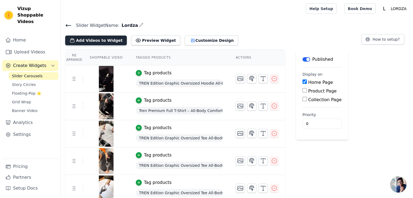
click at [103, 44] on button "Add Videos to Widget" at bounding box center [96, 41] width 62 height 10
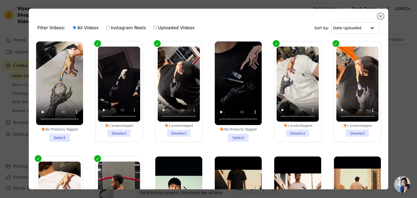
click at [62, 133] on li "No Products Tagged Select" at bounding box center [59, 91] width 47 height 100
click at [0, 0] on input "No Products Tagged Select" at bounding box center [0, 0] width 0 height 0
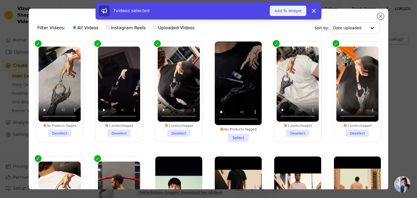
click at [288, 10] on button "Add To Widget" at bounding box center [288, 11] width 36 height 10
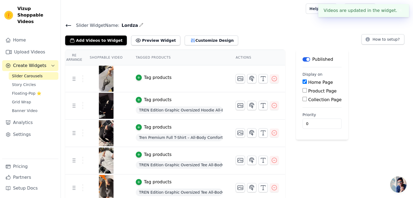
click at [137, 74] on button "Tag products" at bounding box center [154, 77] width 36 height 7
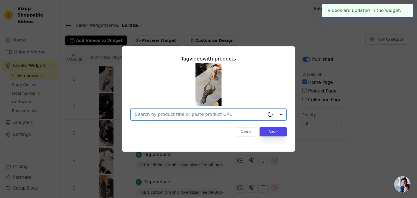
click at [168, 113] on input "text" at bounding box center [200, 114] width 130 height 7
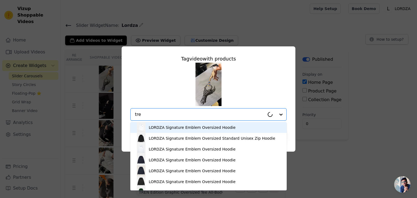
type input "tren"
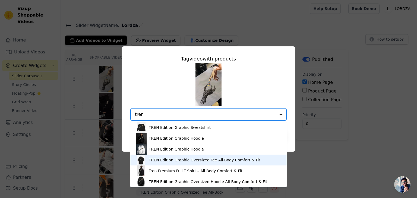
click at [170, 162] on div "TREN Edition Graphic Oversized Tee All-Body Comfort & Fit" at bounding box center [204, 159] width 111 height 5
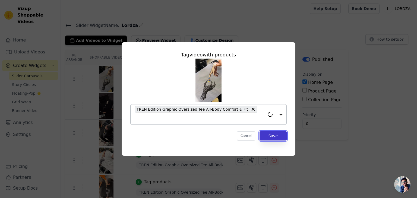
click at [277, 133] on button "Save" at bounding box center [272, 135] width 27 height 9
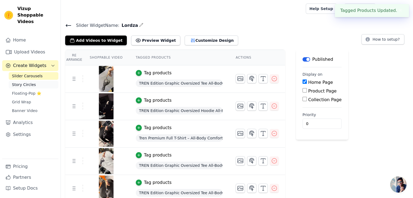
click at [26, 82] on span "Story Circles" at bounding box center [24, 84] width 24 height 5
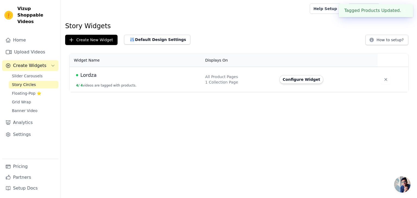
click at [107, 78] on div "Lordza" at bounding box center [137, 75] width 123 height 8
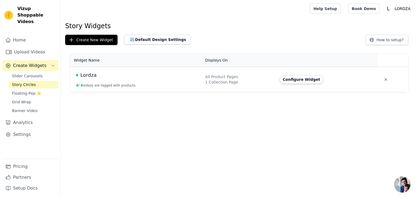
click at [97, 76] on div "Lordza" at bounding box center [137, 75] width 123 height 8
click at [93, 75] on span "Lordza" at bounding box center [88, 75] width 16 height 8
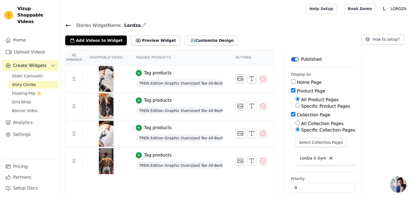
click at [91, 33] on div "Add Videos to Widget Preview Widget Customize Design" at bounding box center [153, 39] width 177 height 12
click at [87, 40] on button "Add Videos to Widget" at bounding box center [96, 41] width 62 height 10
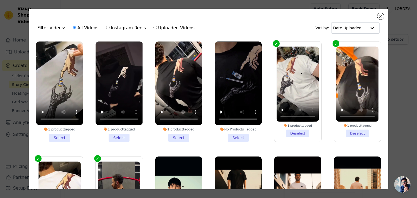
click at [61, 135] on li "1 product tagged Select" at bounding box center [59, 91] width 47 height 100
click at [0, 0] on input "1 product tagged Select" at bounding box center [0, 0] width 0 height 0
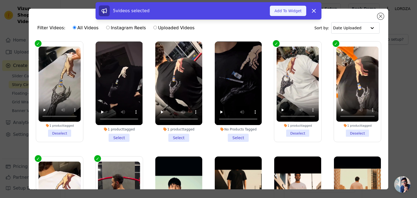
click at [292, 9] on button "Add To Widget" at bounding box center [288, 11] width 36 height 10
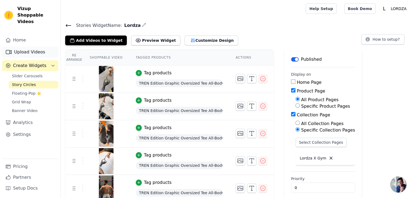
click at [22, 47] on link "Upload Videos" at bounding box center [30, 52] width 56 height 11
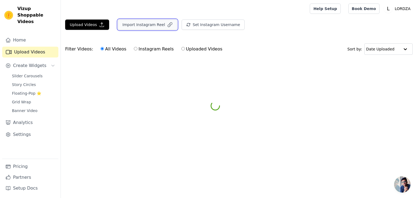
click at [141, 25] on button "Import Instagram Reel" at bounding box center [147, 25] width 59 height 10
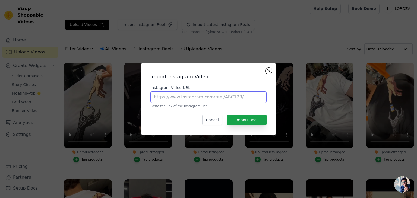
click at [164, 99] on input "Instagram Video URL" at bounding box center [208, 96] width 116 height 11
paste input "[URL][DOMAIN_NAME]"
type input "[URL][DOMAIN_NAME]"
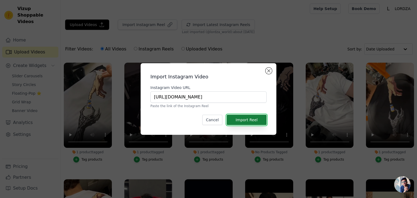
click at [255, 116] on button "Import Reel" at bounding box center [246, 120] width 40 height 10
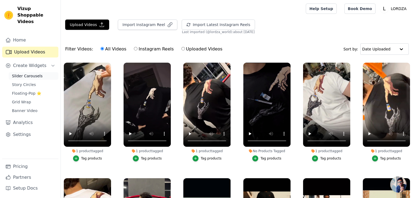
click at [28, 73] on span "Slider Carousels" at bounding box center [27, 75] width 31 height 5
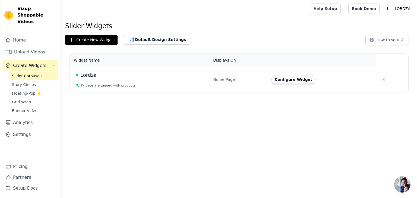
click at [92, 76] on span "Lordza" at bounding box center [88, 75] width 16 height 8
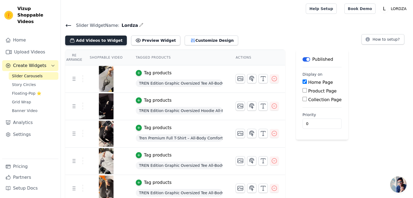
click at [102, 43] on button "Add Videos to Widget" at bounding box center [96, 41] width 62 height 10
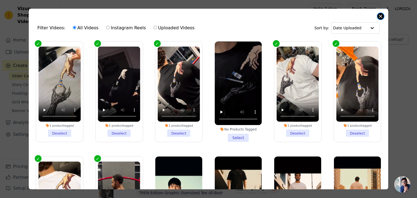
click at [382, 16] on button "Close modal" at bounding box center [380, 16] width 7 height 7
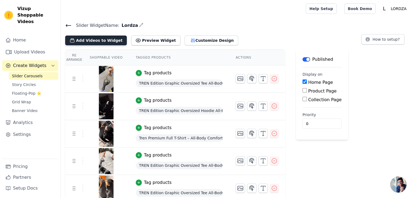
click at [92, 37] on button "Add Videos to Widget" at bounding box center [96, 41] width 62 height 10
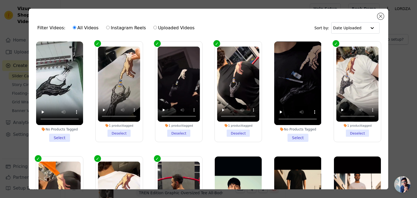
click at [58, 138] on li "No Products Tagged Select" at bounding box center [59, 91] width 47 height 100
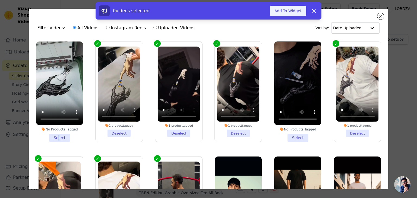
click at [292, 11] on button "Add To Widget" at bounding box center [288, 11] width 36 height 10
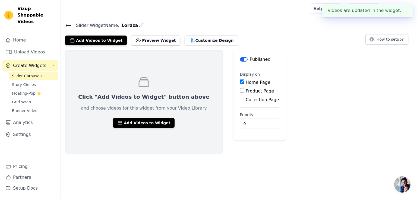
click at [39, 72] on link "Slider Carousels" at bounding box center [34, 76] width 50 height 8
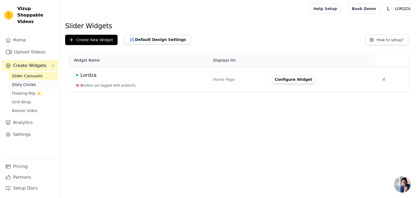
click at [25, 82] on span "Story Circles" at bounding box center [24, 84] width 24 height 5
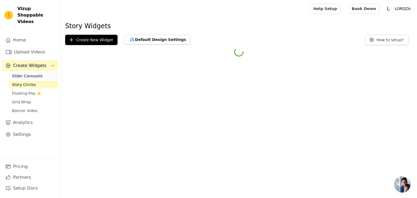
click at [31, 73] on span "Slider Carousels" at bounding box center [27, 75] width 31 height 5
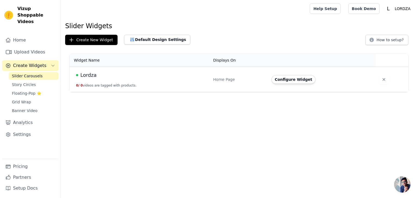
click at [24, 62] on span "Create Widgets" at bounding box center [29, 65] width 33 height 7
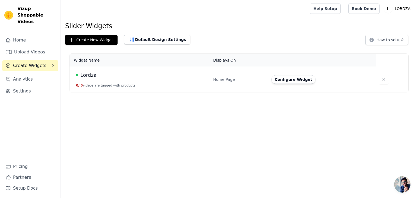
click at [24, 62] on span "Create Widgets" at bounding box center [29, 65] width 33 height 7
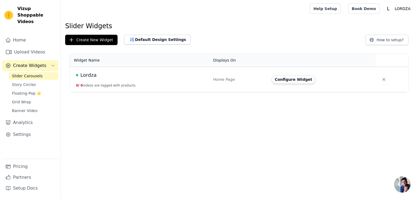
click at [25, 73] on span "Slider Carousels" at bounding box center [27, 75] width 31 height 5
click at [25, 82] on span "Story Circles" at bounding box center [24, 84] width 24 height 5
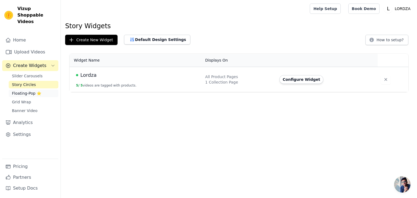
click at [26, 91] on span "Floating-Pop ⭐" at bounding box center [26, 93] width 29 height 5
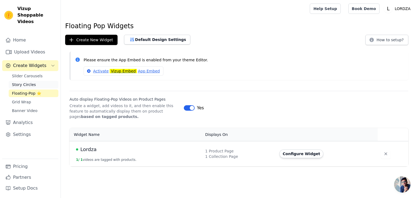
click at [27, 82] on span "Story Circles" at bounding box center [24, 84] width 24 height 5
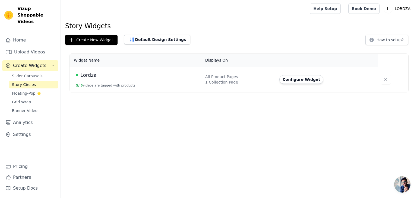
click at [127, 82] on td "Lordza 5 / 5 videos are tagged with products." at bounding box center [135, 79] width 132 height 25
click at [282, 76] on button "Configure Widget" at bounding box center [301, 79] width 44 height 9
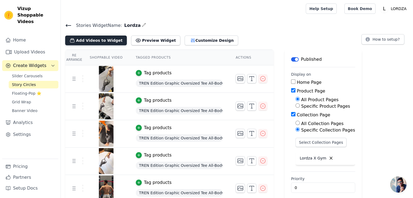
click at [84, 41] on button "Add Videos to Widget" at bounding box center [96, 41] width 62 height 10
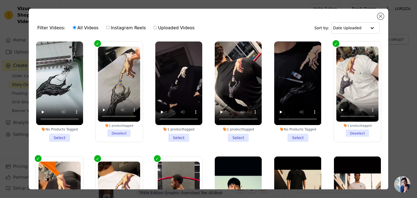
click at [62, 134] on li "No Products Tagged Select" at bounding box center [59, 91] width 47 height 100
click at [0, 0] on input "No Products Tagged Select" at bounding box center [0, 0] width 0 height 0
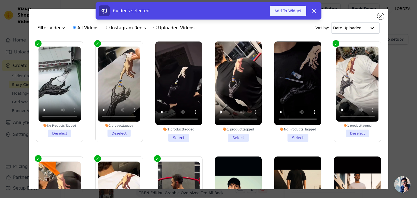
click at [287, 9] on button "Add To Widget" at bounding box center [288, 11] width 36 height 10
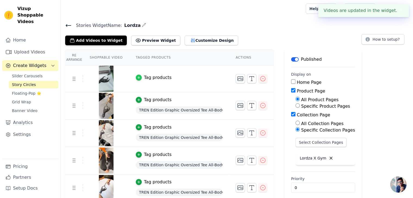
click at [137, 77] on div "button" at bounding box center [139, 78] width 6 height 6
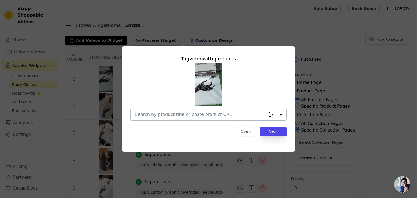
click at [211, 113] on input "text" at bounding box center [200, 114] width 130 height 7
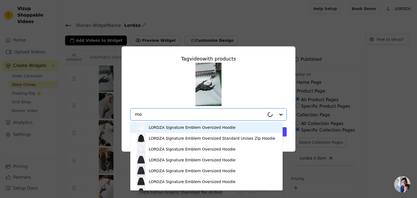
type input "mon"
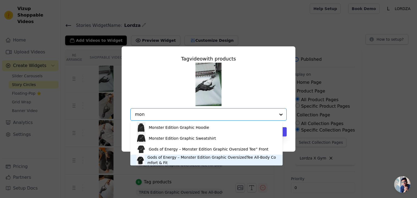
click at [172, 159] on div "Gods of Energy – Monster Edition Graphic OversizedTee All-Body Comfort & Fit" at bounding box center [212, 160] width 130 height 11
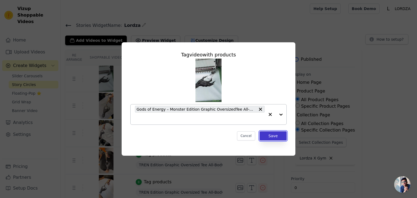
click at [265, 133] on button "Save" at bounding box center [272, 135] width 27 height 9
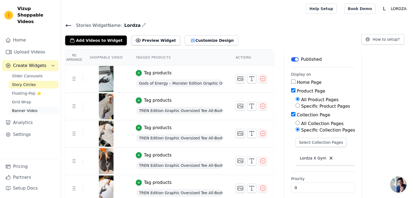
click at [24, 108] on span "Banner Video" at bounding box center [24, 110] width 25 height 5
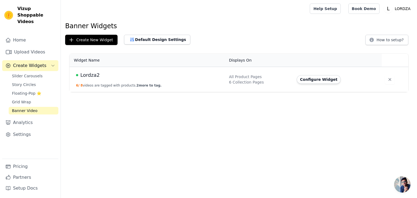
click at [86, 77] on span "Lordza2" at bounding box center [89, 75] width 19 height 8
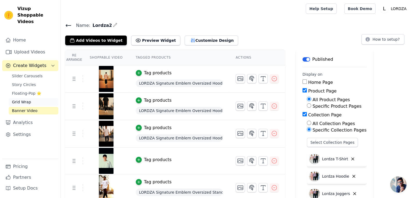
click at [26, 98] on link "Grid Wrap" at bounding box center [34, 102] width 50 height 8
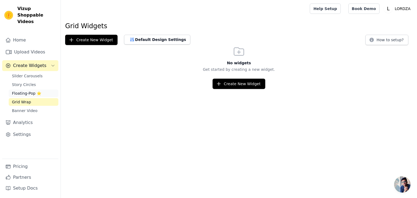
click at [30, 91] on span "Floating-Pop ⭐" at bounding box center [26, 93] width 29 height 5
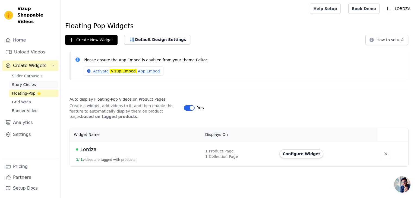
click at [28, 82] on span "Story Circles" at bounding box center [24, 84] width 24 height 5
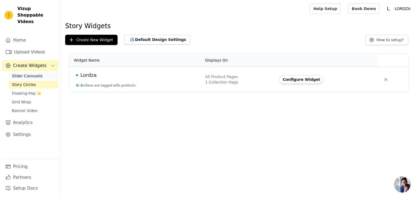
click at [29, 73] on span "Slider Carousels" at bounding box center [27, 75] width 31 height 5
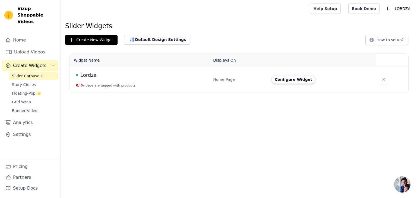
click at [88, 79] on td "Lordza 0 / 0 videos are tagged with products." at bounding box center [139, 79] width 140 height 25
click at [282, 81] on button "Configure Widget" at bounding box center [293, 79] width 44 height 9
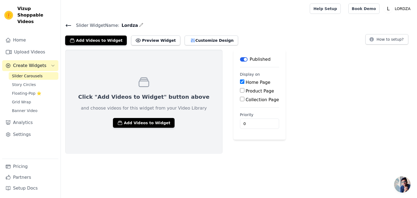
click at [240, 98] on input "Collection Page" at bounding box center [242, 99] width 4 height 4
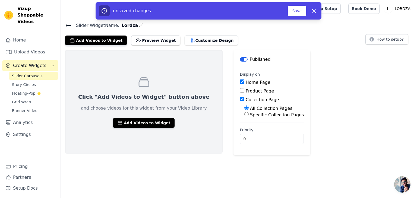
click at [240, 98] on input "Collection Page" at bounding box center [242, 99] width 4 height 4
checkbox input "false"
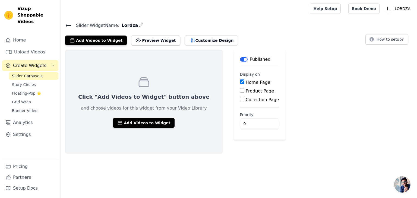
click at [240, 91] on input "Product Page" at bounding box center [242, 90] width 4 height 4
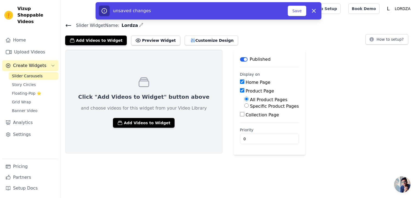
click at [240, 91] on input "Product Page" at bounding box center [242, 90] width 4 height 4
checkbox input "false"
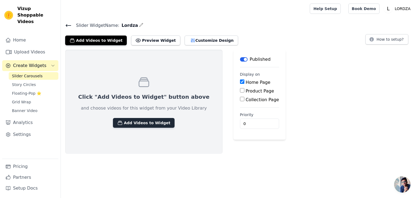
click at [129, 120] on button "Add Videos to Widget" at bounding box center [144, 123] width 62 height 10
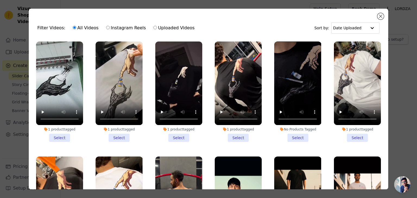
click at [58, 135] on li "1 product tagged Select" at bounding box center [59, 91] width 47 height 100
click at [0, 0] on input "1 product tagged Select" at bounding box center [0, 0] width 0 height 0
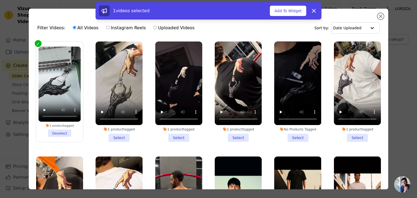
click at [115, 138] on li "1 product tagged Select" at bounding box center [118, 91] width 47 height 100
click at [0, 0] on input "1 product tagged Select" at bounding box center [0, 0] width 0 height 0
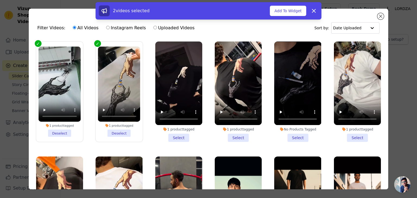
click at [177, 137] on li "1 product tagged Select" at bounding box center [178, 91] width 47 height 100
click at [0, 0] on input "1 product tagged Select" at bounding box center [0, 0] width 0 height 0
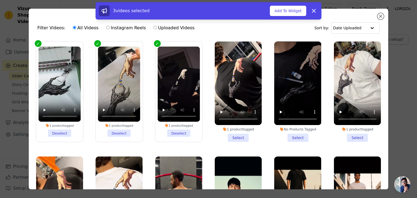
click at [223, 134] on li "1 product tagged Select" at bounding box center [238, 91] width 47 height 100
click at [0, 0] on input "1 product tagged Select" at bounding box center [0, 0] width 0 height 0
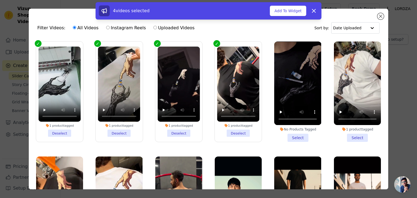
click at [300, 135] on li "No Products Tagged Select" at bounding box center [297, 91] width 47 height 100
click at [0, 0] on input "No Products Tagged Select" at bounding box center [0, 0] width 0 height 0
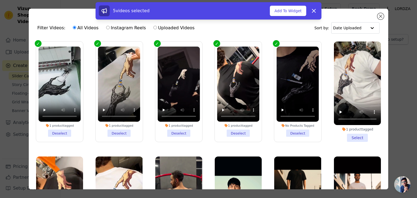
click at [353, 136] on li "1 product tagged Select" at bounding box center [357, 91] width 47 height 100
click at [0, 0] on input "1 product tagged Select" at bounding box center [0, 0] width 0 height 0
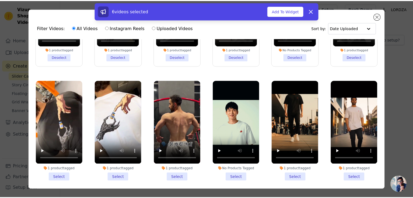
scroll to position [108, 0]
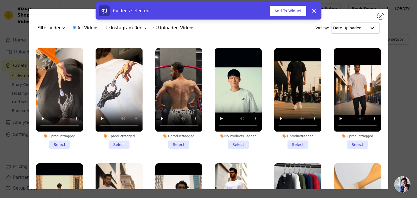
click at [113, 142] on li "1 product tagged Select" at bounding box center [118, 98] width 47 height 100
click at [0, 0] on input "1 product tagged Select" at bounding box center [0, 0] width 0 height 0
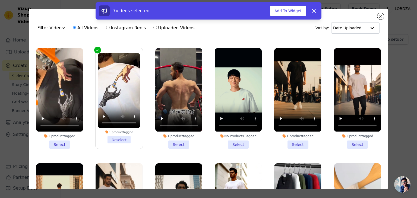
click at [64, 138] on li "1 product tagged Select" at bounding box center [59, 98] width 47 height 100
click at [0, 0] on input "1 product tagged Select" at bounding box center [0, 0] width 0 height 0
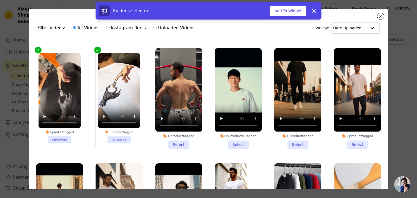
click at [169, 142] on li "1 product tagged Select" at bounding box center [178, 98] width 47 height 100
click at [0, 0] on input "1 product tagged Select" at bounding box center [0, 0] width 0 height 0
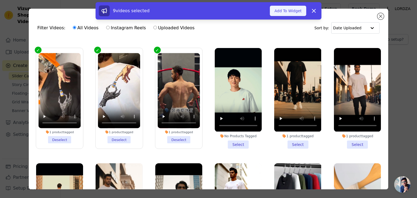
click at [289, 14] on button "Add To Widget" at bounding box center [288, 11] width 36 height 10
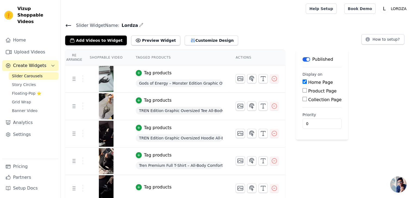
click at [68, 25] on icon at bounding box center [68, 25] width 7 height 7
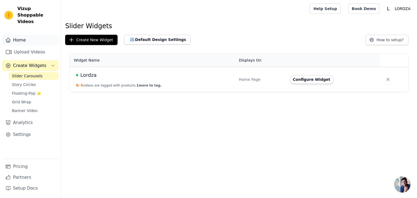
click at [27, 35] on link "Home" at bounding box center [30, 40] width 56 height 11
